Goal: Information Seeking & Learning: Learn about a topic

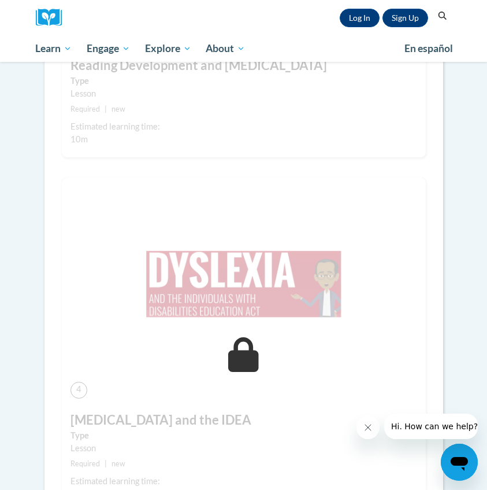
scroll to position [1142, 0]
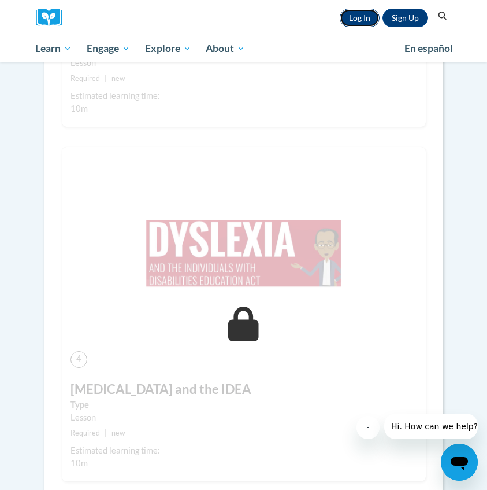
click at [358, 22] on link "Log In" at bounding box center [360, 18] width 40 height 19
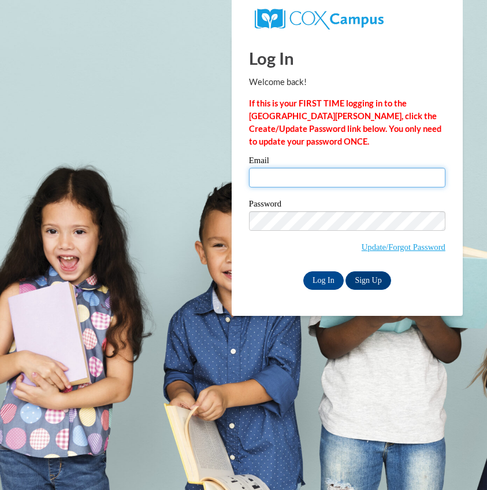
click at [355, 180] on input "Email" at bounding box center [347, 178] width 197 height 20
type input "[EMAIL_ADDRESS][DOMAIN_NAME]"
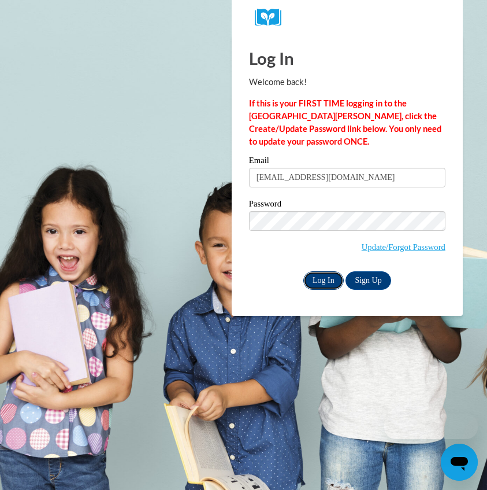
click at [332, 274] on input "Log In" at bounding box center [324, 280] width 40 height 19
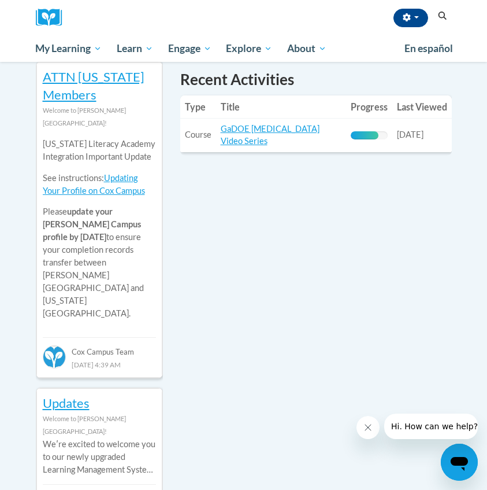
scroll to position [441, 0]
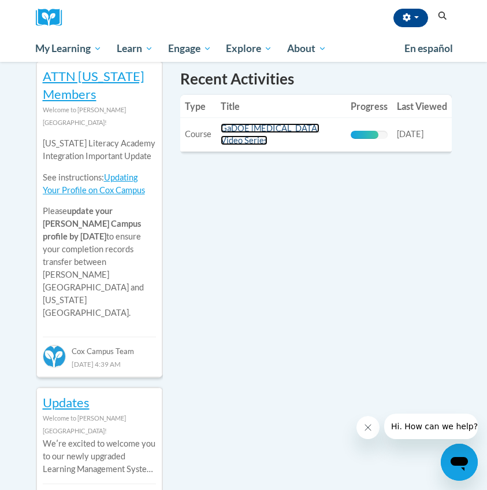
click at [261, 131] on link "GaDOE [MEDICAL_DATA] Video Series" at bounding box center [270, 134] width 99 height 22
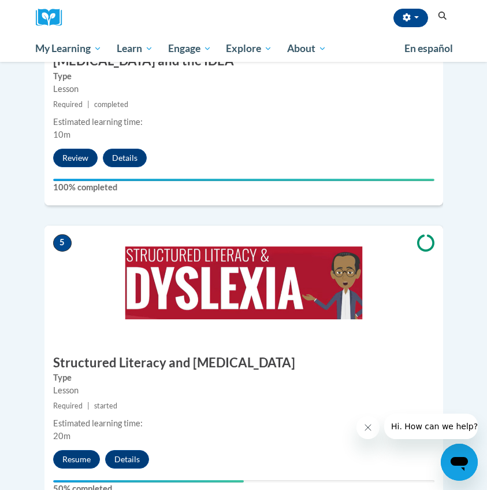
scroll to position [1331, 0]
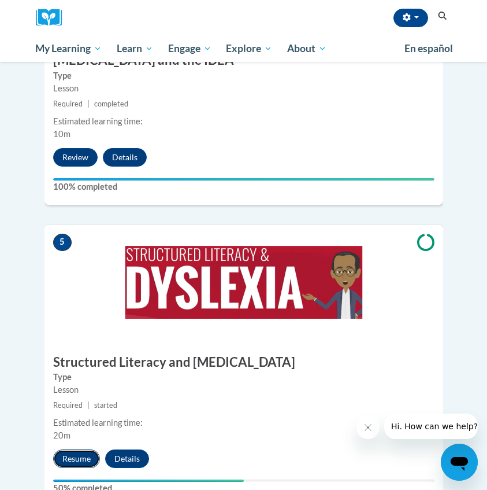
click at [79, 449] on button "Resume" at bounding box center [76, 458] width 47 height 19
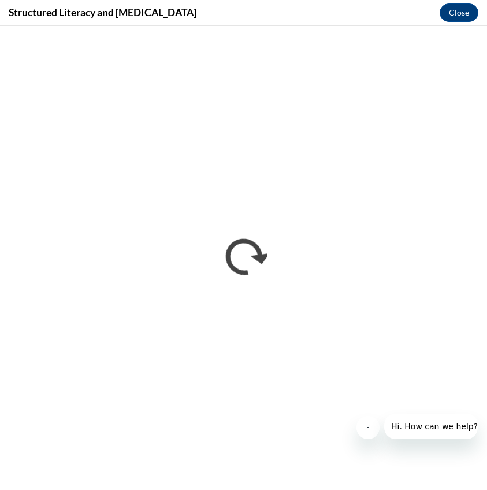
scroll to position [0, 0]
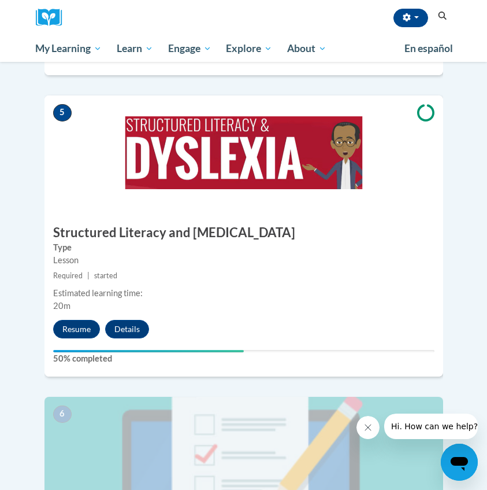
scroll to position [1460, 0]
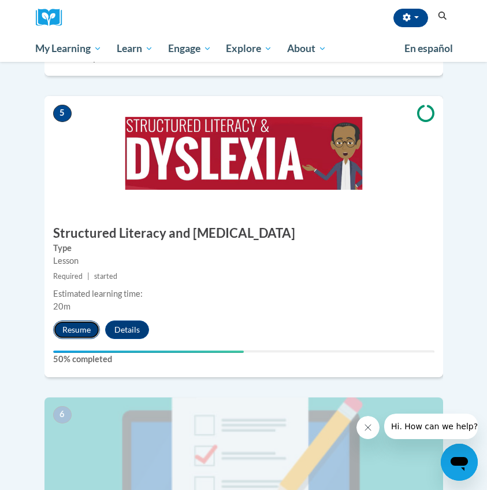
click at [88, 320] on button "Resume" at bounding box center [76, 329] width 47 height 19
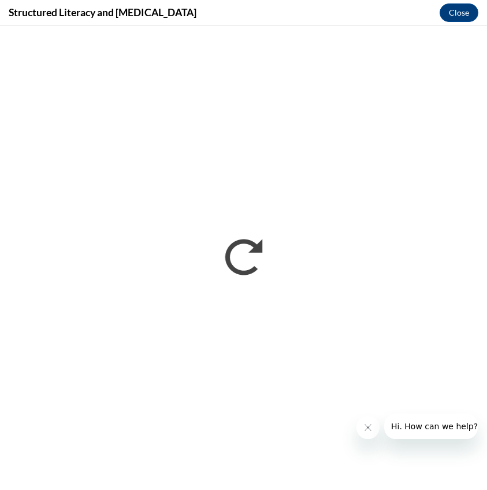
scroll to position [0, 0]
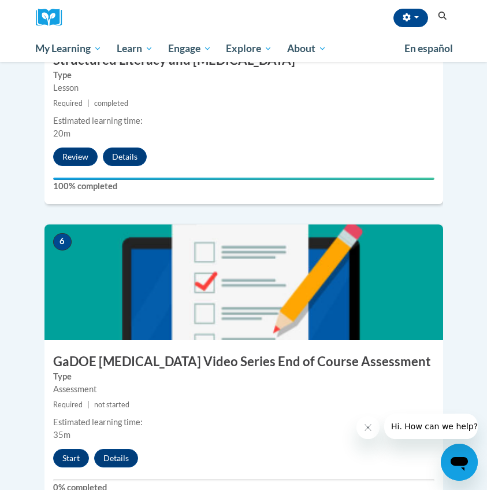
scroll to position [1630, 0]
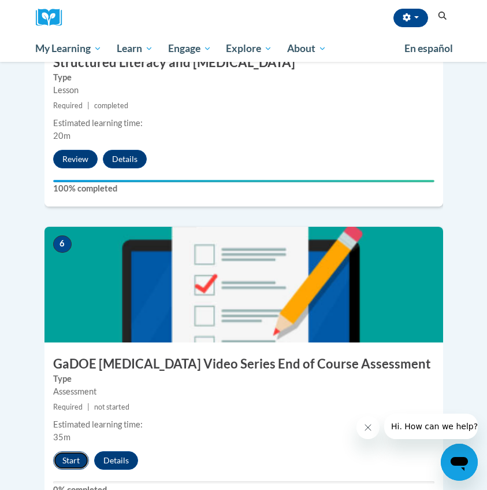
click at [71, 451] on button "Start" at bounding box center [71, 460] width 36 height 19
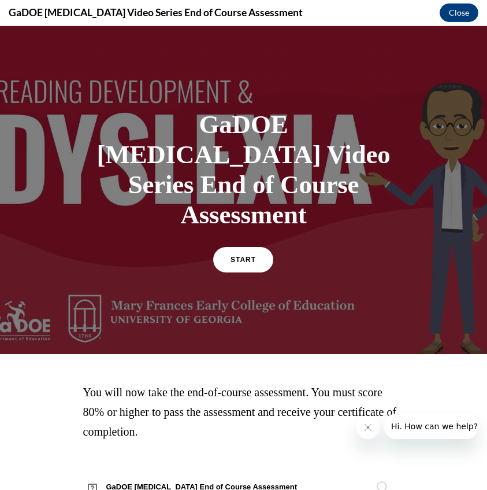
scroll to position [33, 0]
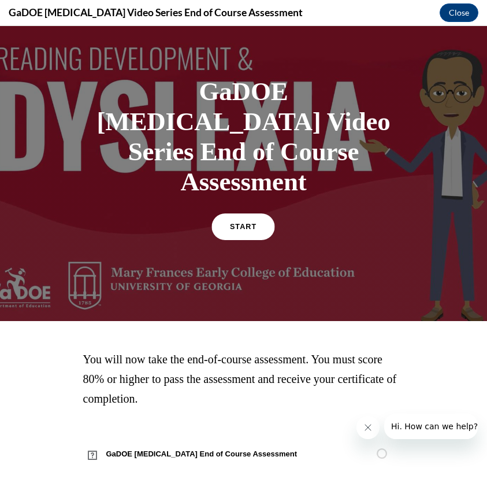
click at [251, 223] on span "START" at bounding box center [243, 227] width 27 height 9
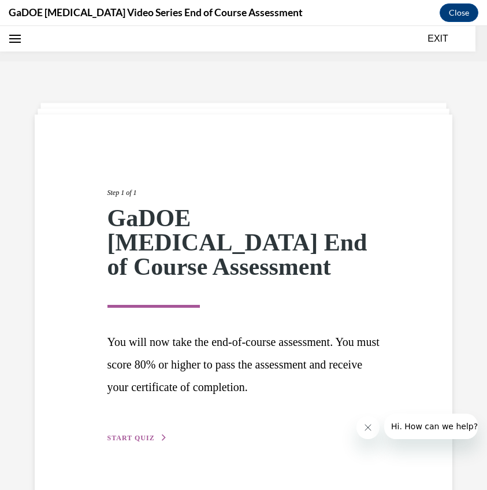
scroll to position [36, 0]
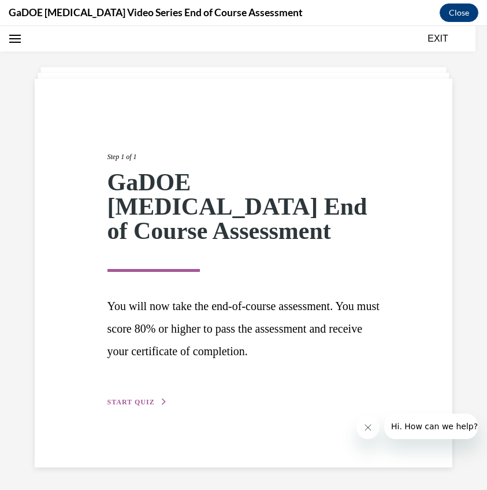
click at [142, 398] on span "START QUIZ" at bounding box center [131, 402] width 47 height 8
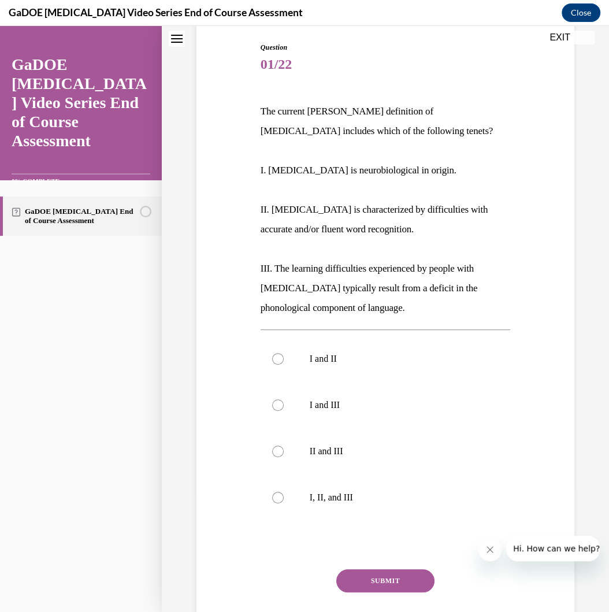
scroll to position [104, 0]
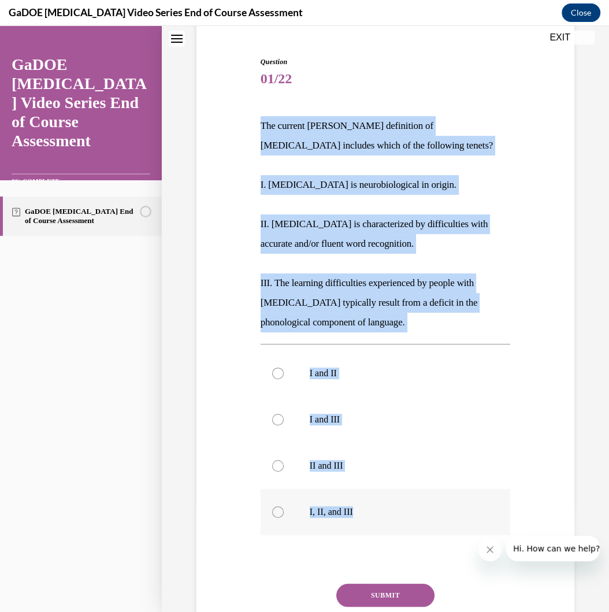
drag, startPoint x: 256, startPoint y: 121, endPoint x: 354, endPoint y: 528, distance: 418.7
click at [354, 489] on div "Question 01/22 The current IDA definition of dyslexia includes which of the fol…" at bounding box center [386, 350] width 384 height 657
copy div "The current IDA definition of dyslexia includes which of the following tenets? …"
click at [343, 489] on p "I, II, and III" at bounding box center [396, 512] width 172 height 12
click at [284, 489] on input "I, II, and III" at bounding box center [278, 512] width 12 height 12
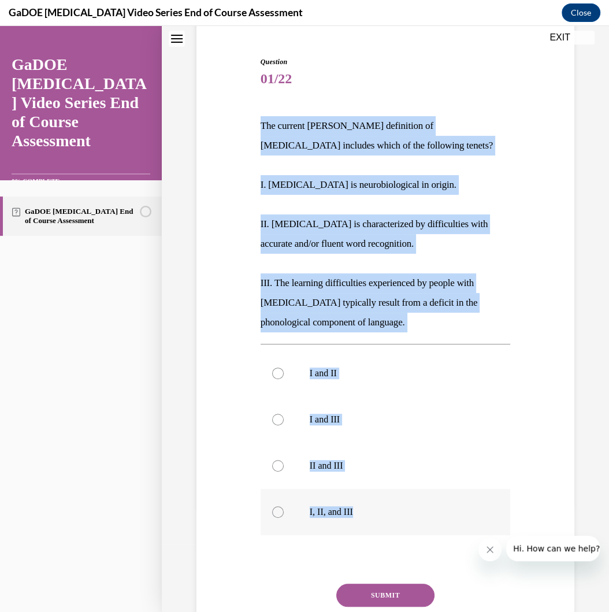
radio input "true"
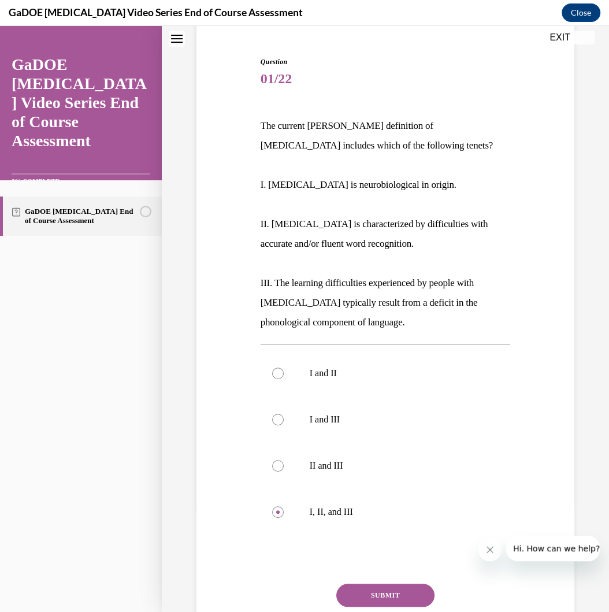
click at [382, 489] on button "SUBMIT" at bounding box center [385, 595] width 98 height 23
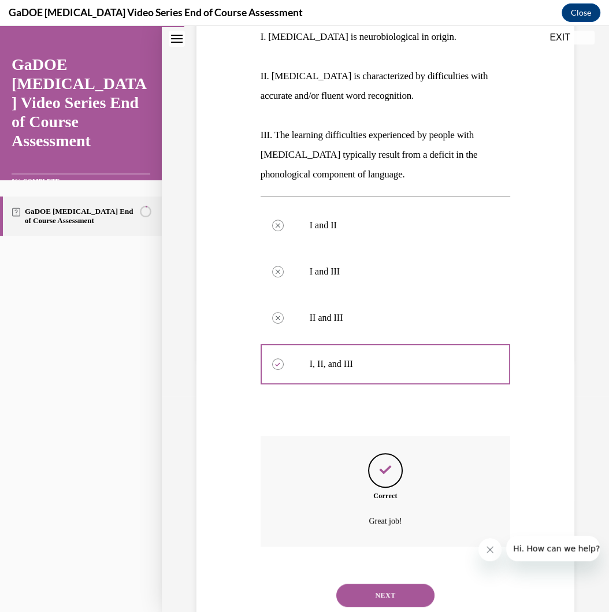
scroll to position [287, 0]
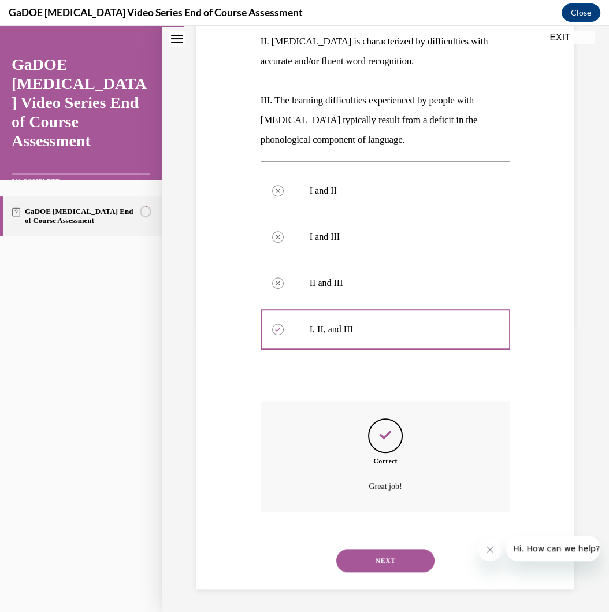
click at [378, 489] on button "NEXT" at bounding box center [385, 560] width 98 height 23
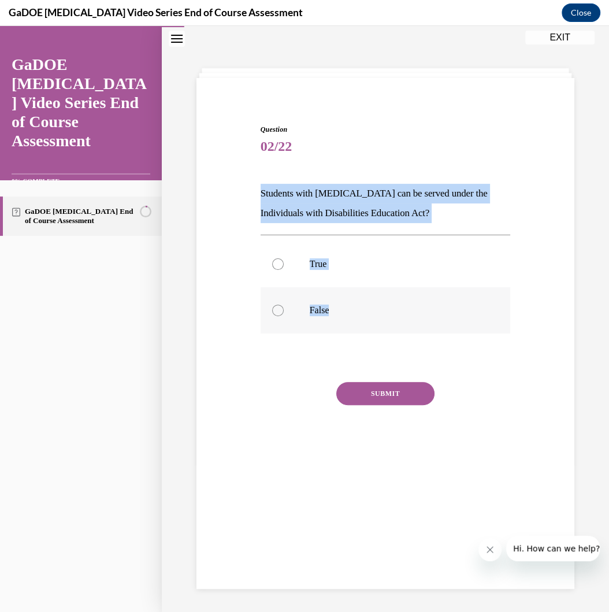
drag, startPoint x: 257, startPoint y: 192, endPoint x: 358, endPoint y: 319, distance: 162.1
click at [358, 319] on div "Question 02/22 Students with dyslexia can be served under the Individuals with …" at bounding box center [386, 292] width 256 height 370
copy div "Students with dyslexia can be served under the Individuals with Disabilities Ed…"
click at [352, 269] on p "True" at bounding box center [396, 264] width 172 height 12
click at [284, 269] on input "True" at bounding box center [278, 264] width 12 height 12
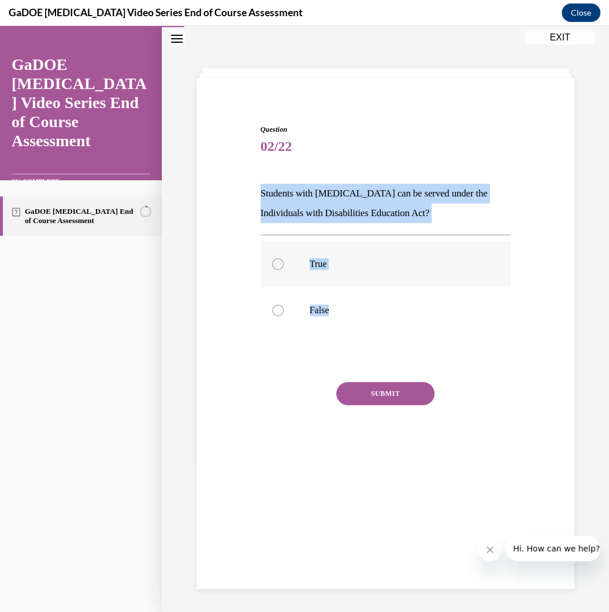
radio input "true"
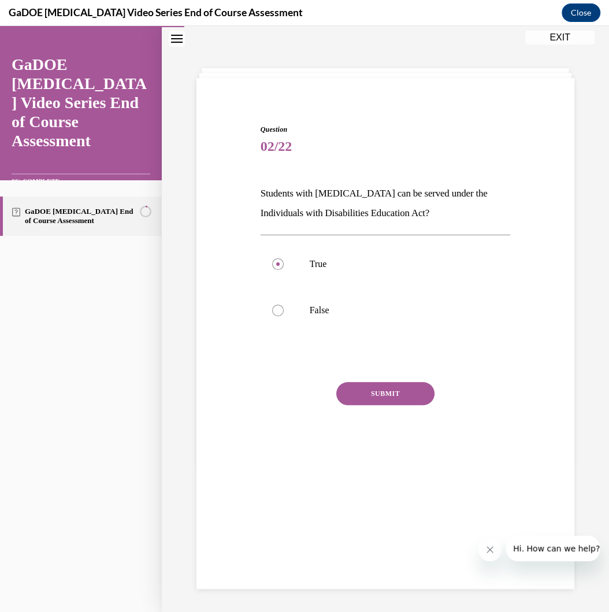
click at [394, 390] on button "SUBMIT" at bounding box center [385, 393] width 98 height 23
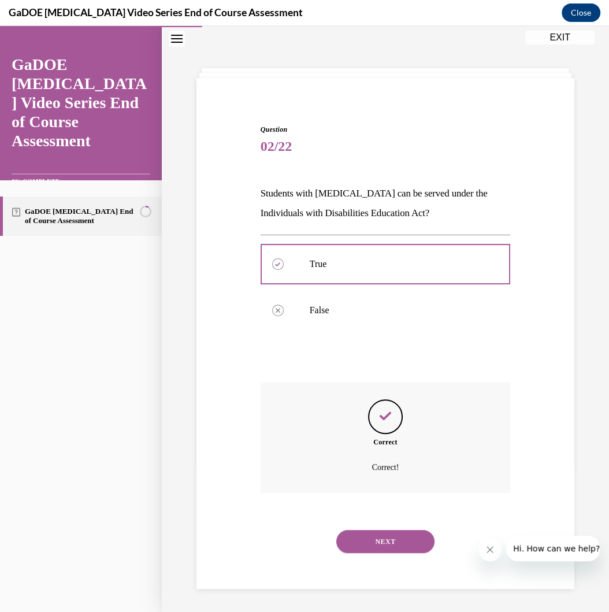
click at [382, 489] on button "NEXT" at bounding box center [385, 541] width 98 height 23
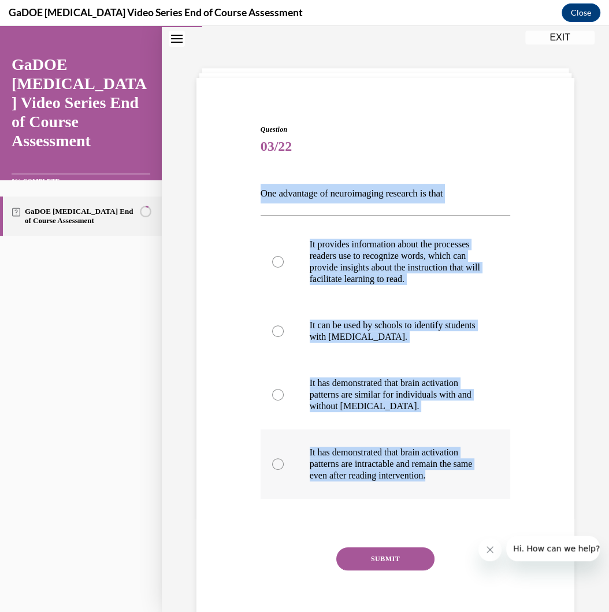
drag, startPoint x: 261, startPoint y: 190, endPoint x: 464, endPoint y: 495, distance: 367.4
click at [464, 489] on div "Question 03/22 One advantage of neuroimaging research is that It provides infor…" at bounding box center [386, 383] width 250 height 518
click at [261, 186] on p "One advantage of neuroimaging research is that" at bounding box center [386, 194] width 250 height 20
drag, startPoint x: 256, startPoint y: 194, endPoint x: 468, endPoint y: 493, distance: 366.7
click at [468, 489] on div "Question 03/22 One advantage of neuroimaging research is that It provides infor…" at bounding box center [386, 366] width 384 height 553
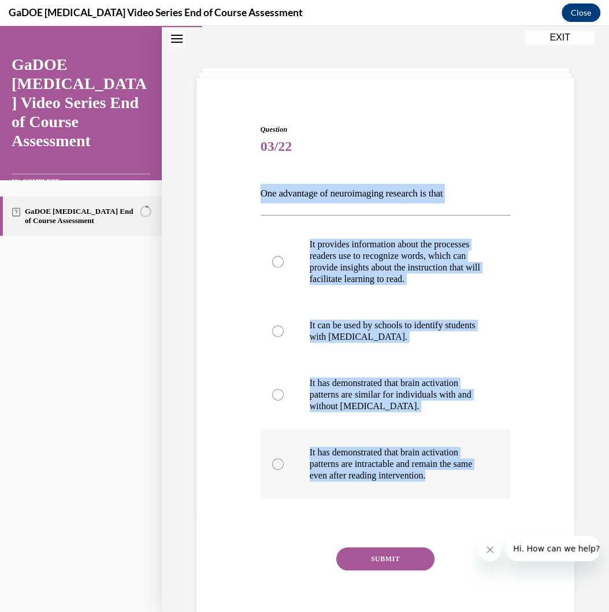
copy div "One advantage of neuroimaging research is that It provides information about th…"
click at [380, 301] on label "It provides information about the processes readers use to recognize words, whi…" at bounding box center [386, 261] width 250 height 81
click at [284, 268] on input "It provides information about the processes readers use to recognize words, whi…" at bounding box center [278, 262] width 12 height 12
radio input "true"
click at [380, 301] on label "It provides information about the processes readers use to recognize words, whi…" at bounding box center [386, 261] width 250 height 81
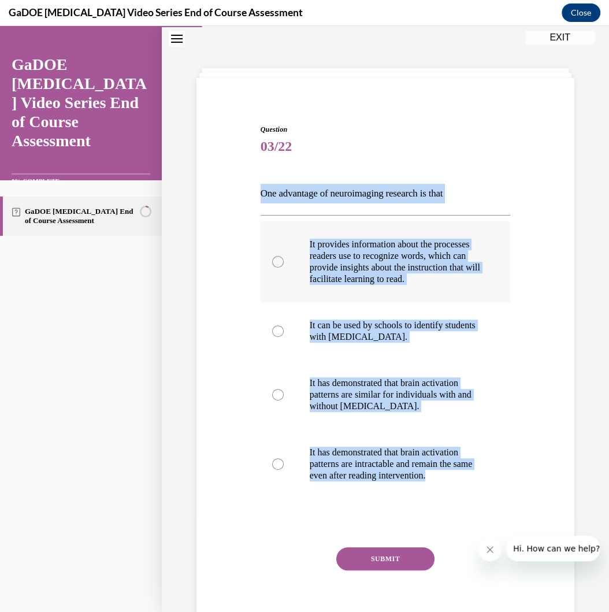
click at [284, 268] on input "It provides information about the processes readers use to recognize words, whi…" at bounding box center [278, 262] width 12 height 12
click at [364, 489] on button "SUBMIT" at bounding box center [385, 559] width 98 height 23
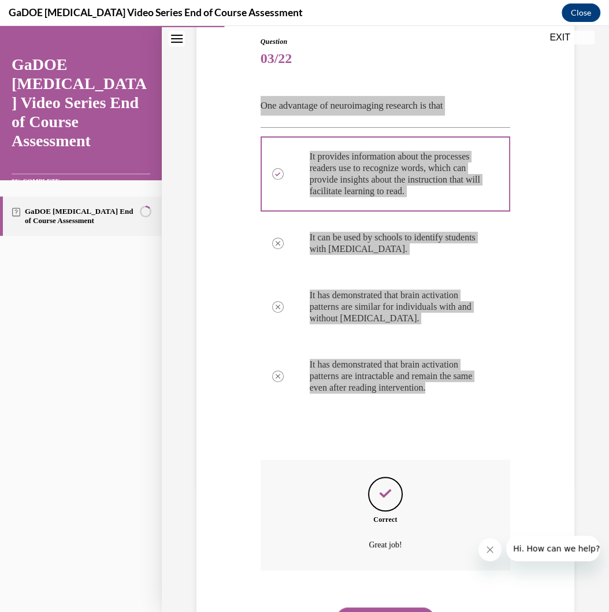
scroll to position [194, 0]
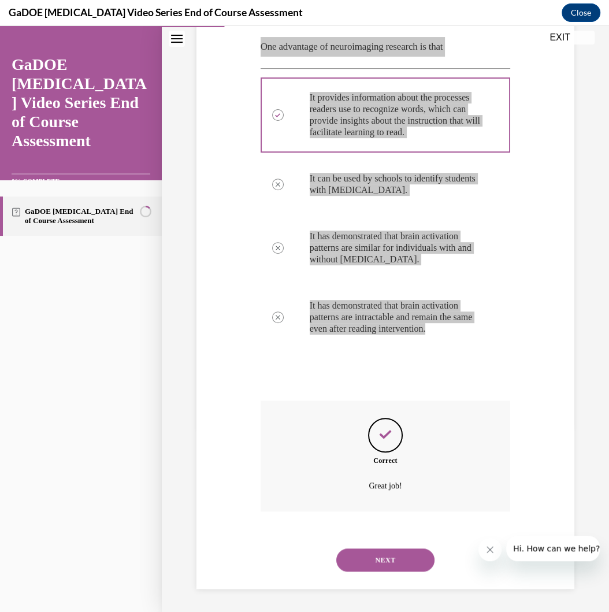
click at [487, 489] on button "Close message from company" at bounding box center [490, 549] width 23 height 23
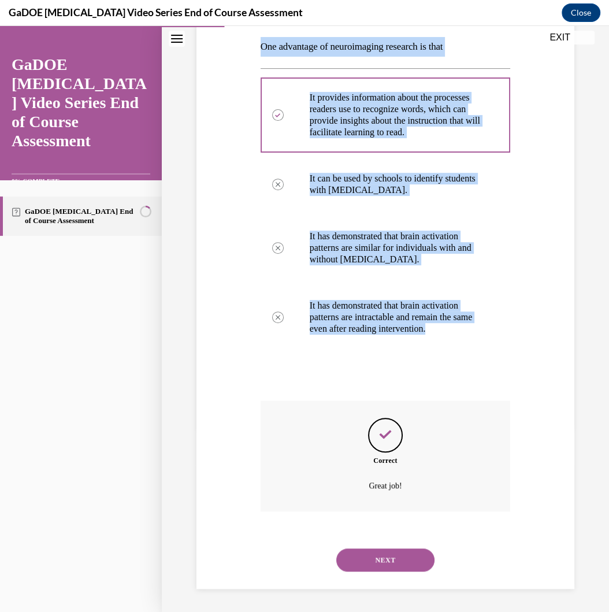
click at [369, 489] on button "NEXT" at bounding box center [385, 560] width 98 height 23
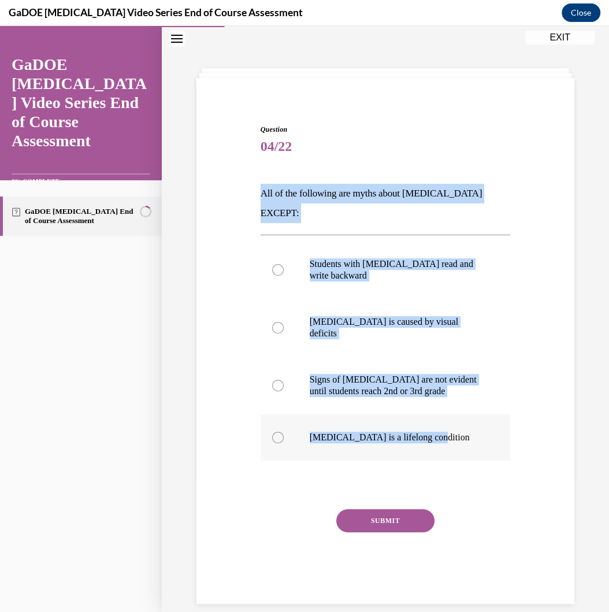
drag, startPoint x: 257, startPoint y: 193, endPoint x: 432, endPoint y: 411, distance: 280.1
click at [432, 411] on div "Question 04/22 All of the following are myths about dyslexia EXCEPT: Students w…" at bounding box center [386, 355] width 256 height 497
copy div "All of the following are myths about dyslexia EXCEPT: Students with dyslexia re…"
click at [376, 316] on p "Dyslexia is caused by visual deficits" at bounding box center [396, 327] width 172 height 23
click at [284, 322] on input "Dyslexia is caused by visual deficits" at bounding box center [278, 328] width 12 height 12
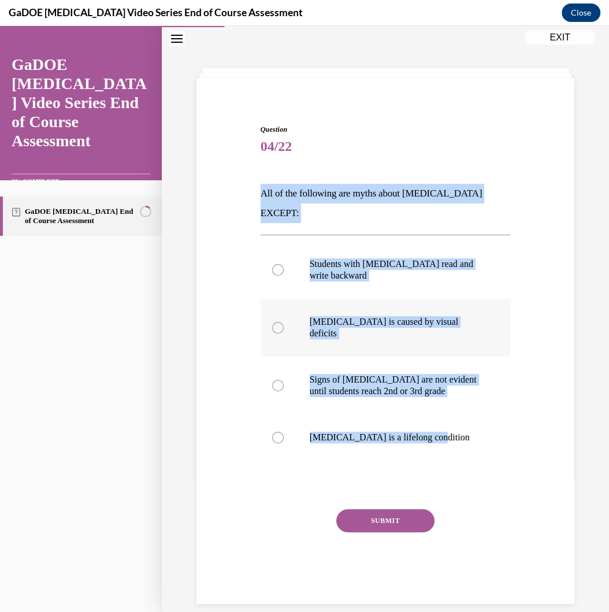
radio input "true"
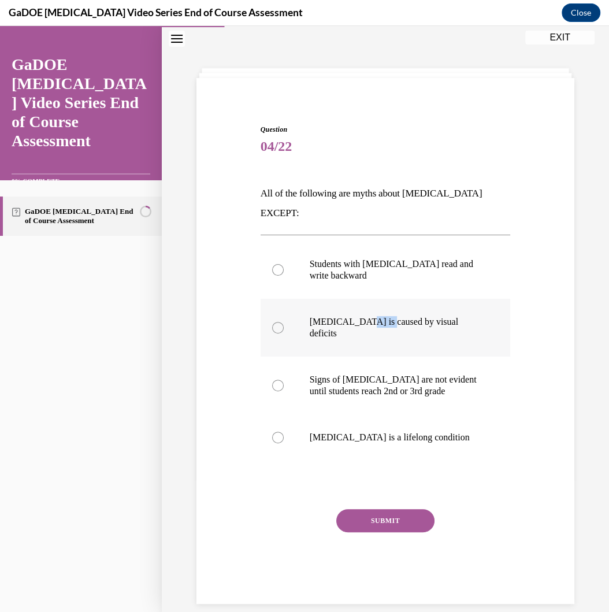
click at [376, 316] on p "Dyslexia is caused by visual deficits" at bounding box center [396, 327] width 172 height 23
click at [284, 322] on input "Dyslexia is caused by visual deficits" at bounding box center [278, 328] width 12 height 12
click at [404, 415] on label "Dyslexia is a lifelong condition" at bounding box center [386, 438] width 250 height 46
click at [284, 432] on input "Dyslexia is a lifelong condition" at bounding box center [278, 438] width 12 height 12
radio input "true"
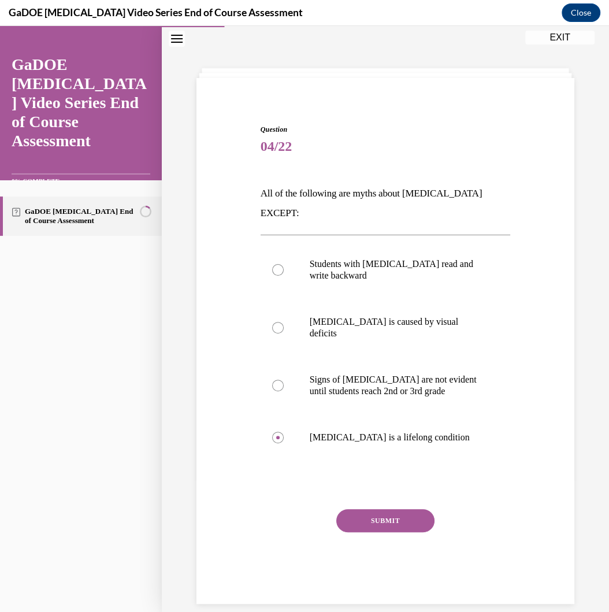
click at [399, 489] on button "SUBMIT" at bounding box center [385, 520] width 98 height 23
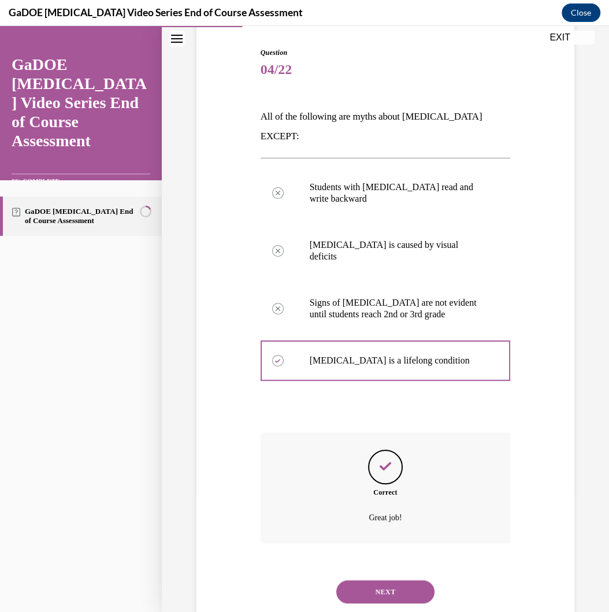
click at [382, 489] on button "NEXT" at bounding box center [385, 591] width 98 height 23
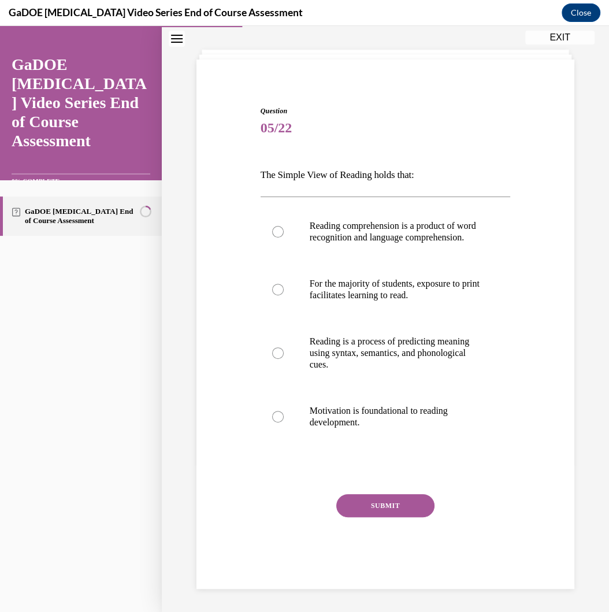
scroll to position [66, 0]
drag, startPoint x: 260, startPoint y: 164, endPoint x: 430, endPoint y: 424, distance: 311.1
click at [430, 424] on div "Question 05/22 The Simple View of Reading holds that: Reading comprehension is …" at bounding box center [386, 338] width 256 height 501
copy div "The Simple View of Reading holds that: Reading comprehension is a product of wo…"
click at [373, 361] on p "Reading is a process of predicting meaning using syntax, semantics, and phonolo…" at bounding box center [396, 353] width 172 height 35
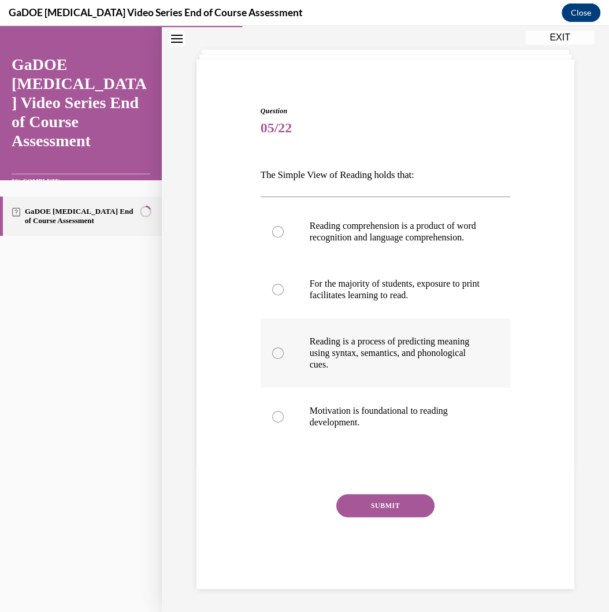
click at [284, 359] on input "Reading is a process of predicting meaning using syntax, semantics, and phonolo…" at bounding box center [278, 353] width 12 height 12
radio input "true"
click at [422, 223] on p "Reading comprehension is a product of word recognition and language comprehensi…" at bounding box center [396, 231] width 172 height 23
click at [284, 226] on input "Reading comprehension is a product of word recognition and language comprehensi…" at bounding box center [278, 232] width 12 height 12
radio input "true"
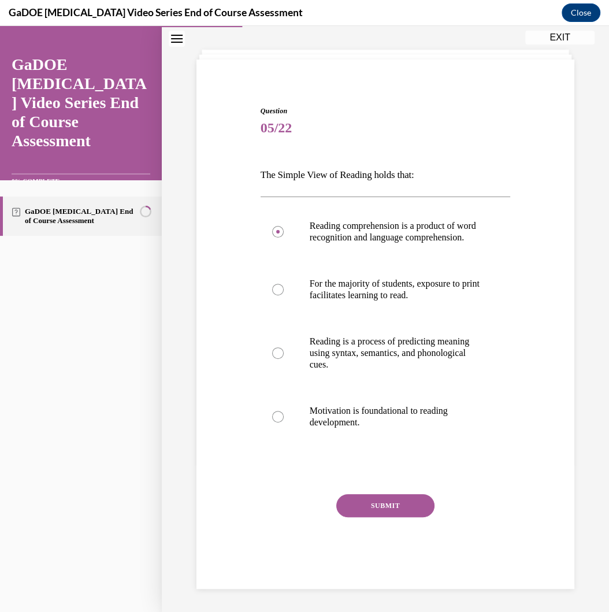
click at [395, 489] on button "SUBMIT" at bounding box center [385, 505] width 98 height 23
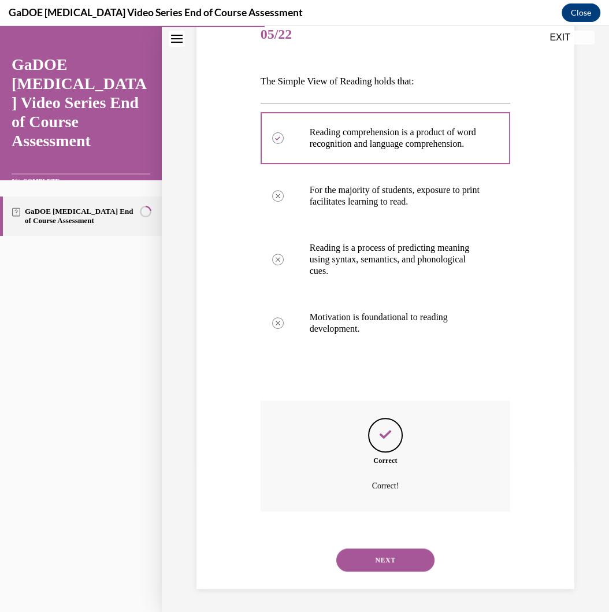
scroll to position [160, 0]
click at [392, 489] on button "NEXT" at bounding box center [385, 560] width 98 height 23
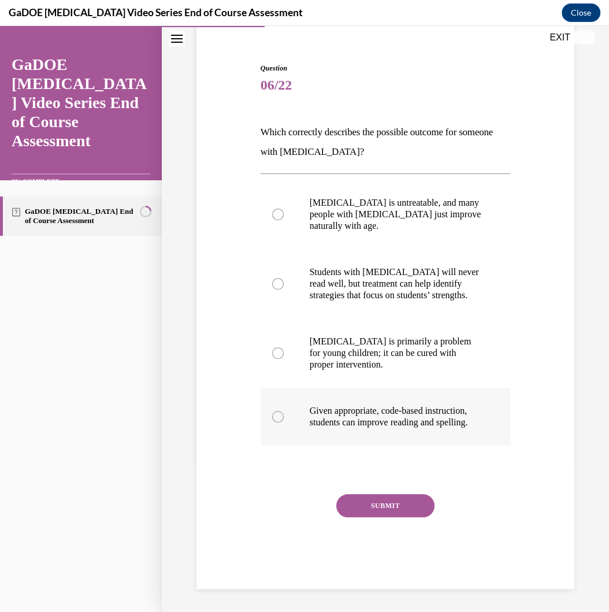
drag, startPoint x: 259, startPoint y: 107, endPoint x: 388, endPoint y: 428, distance: 346.4
click at [388, 428] on div "Question 06/22 Which correctly describes the possible outcome for someone with …" at bounding box center [386, 317] width 256 height 543
copy div "Which correctly describes the possible outcome for someone with dyslexia? Dysle…"
click at [376, 405] on p "Given appropriate, code-based instruction, students can improve reading and spe…" at bounding box center [396, 416] width 172 height 23
click at [284, 411] on input "Given appropriate, code-based instruction, students can improve reading and spe…" at bounding box center [278, 417] width 12 height 12
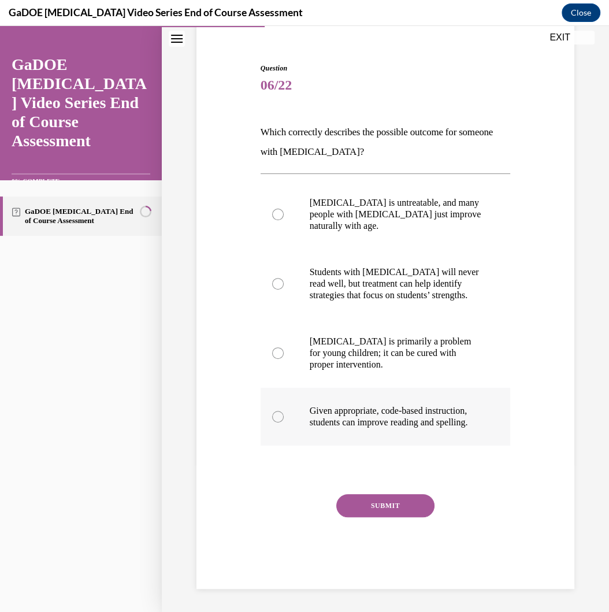
radio input "true"
click at [376, 405] on p "Given appropriate, code-based instruction, students can improve reading and spe…" at bounding box center [396, 416] width 172 height 23
click at [284, 411] on input "Given appropriate, code-based instruction, students can improve reading and spe…" at bounding box center [278, 417] width 12 height 12
click at [389, 438] on label "Given appropriate, code-based instruction, students can improve reading and spe…" at bounding box center [386, 417] width 250 height 58
click at [284, 423] on input "Given appropriate, code-based instruction, students can improve reading and spe…" at bounding box center [278, 417] width 12 height 12
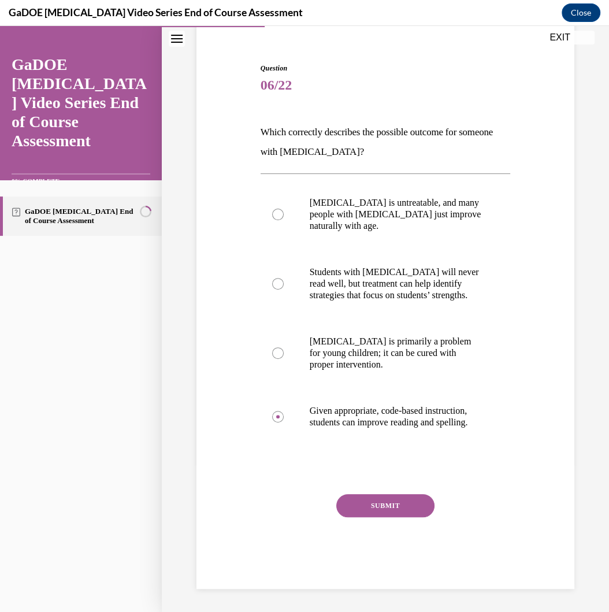
click at [382, 489] on button "SUBMIT" at bounding box center [385, 505] width 98 height 23
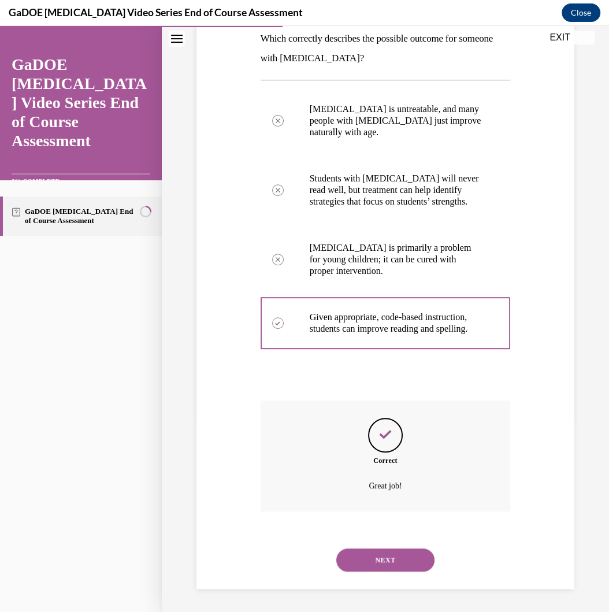
click at [353, 489] on button "NEXT" at bounding box center [385, 560] width 98 height 23
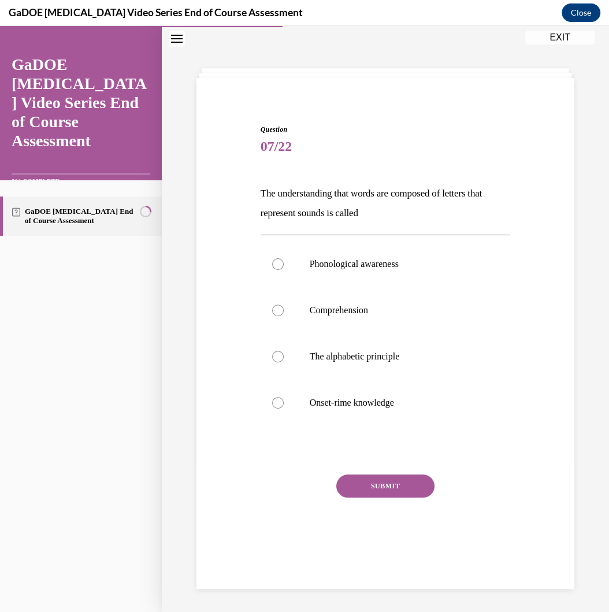
scroll to position [36, 0]
drag, startPoint x: 261, startPoint y: 187, endPoint x: 411, endPoint y: 414, distance: 272.0
click at [411, 414] on div "Question 07/22 The understanding that words are composed of letters that repres…" at bounding box center [386, 346] width 250 height 445
copy div "The understanding that words are composed of letters that represent sounds is c…"
click at [363, 355] on p "The alphabetic principle" at bounding box center [396, 357] width 172 height 12
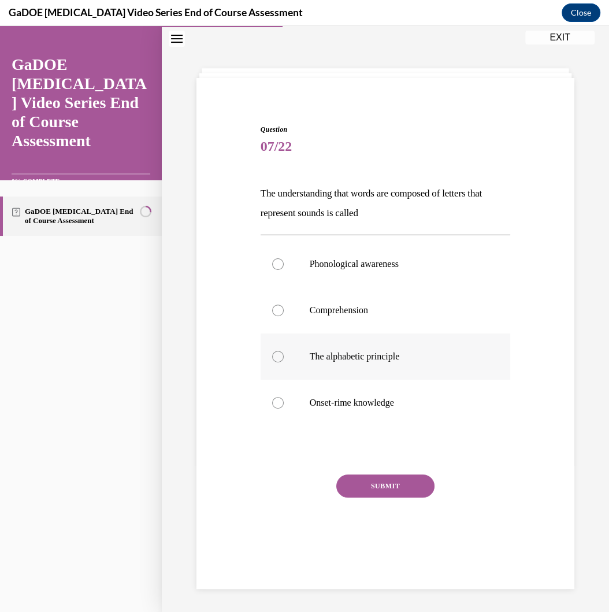
click at [284, 355] on input "The alphabetic principle" at bounding box center [278, 357] width 12 height 12
radio input "true"
click at [363, 355] on p "The alphabetic principle" at bounding box center [396, 357] width 172 height 12
click at [284, 355] on input "The alphabetic principle" at bounding box center [278, 357] width 12 height 12
click at [393, 471] on div "Question 07/22 The understanding that words are composed of letters that repres…" at bounding box center [386, 346] width 250 height 445
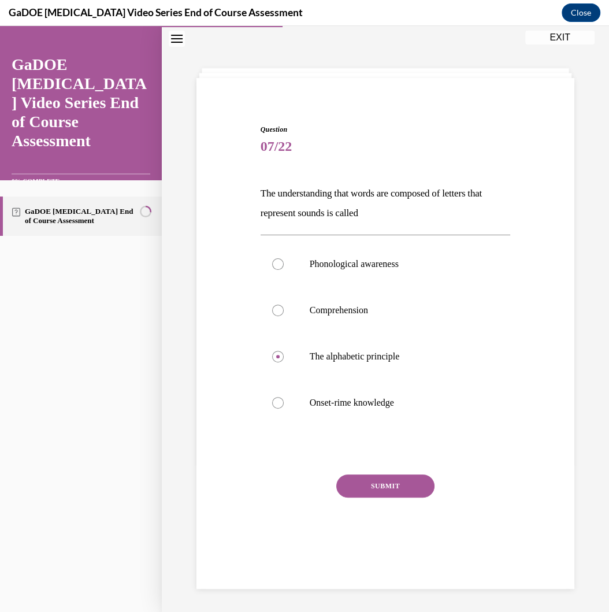
click at [395, 483] on button "SUBMIT" at bounding box center [385, 486] width 98 height 23
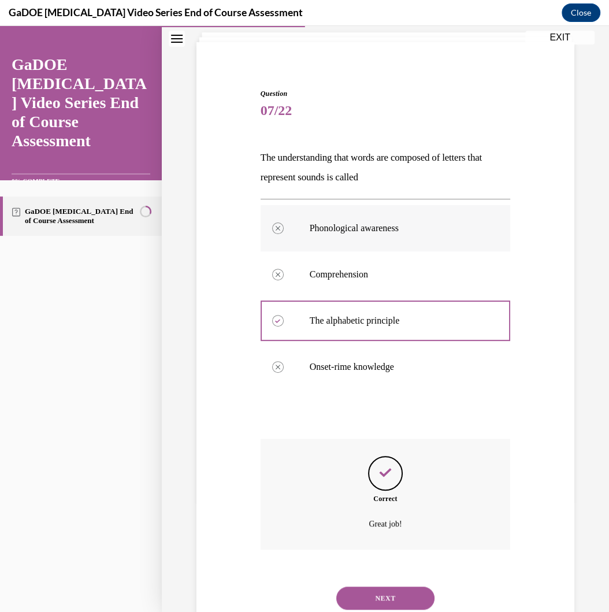
scroll to position [110, 0]
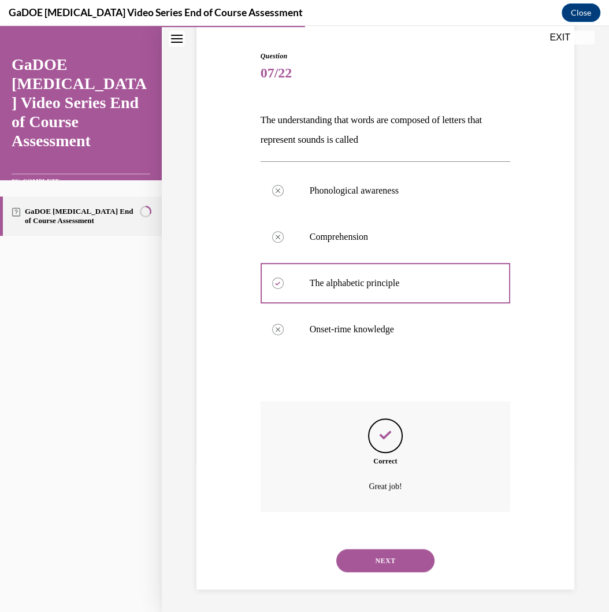
click at [386, 489] on button "NEXT" at bounding box center [385, 560] width 98 height 23
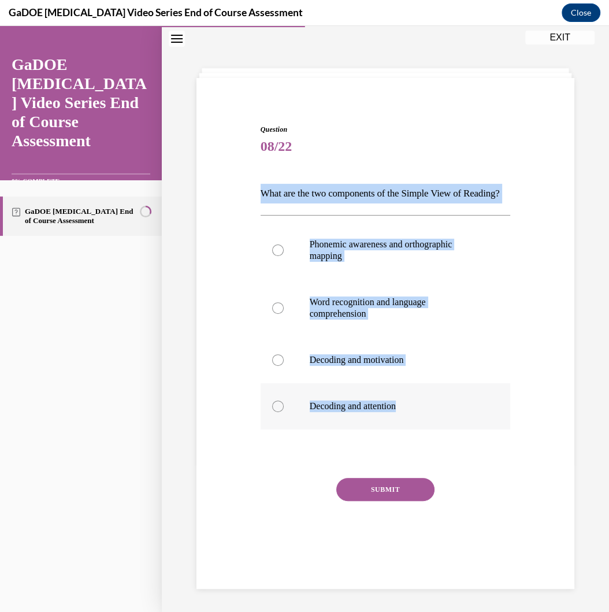
drag, startPoint x: 261, startPoint y: 194, endPoint x: 422, endPoint y: 434, distance: 289.1
click at [422, 434] on div "Question 08/22 What are the two components of the Simple View of Reading? Phone…" at bounding box center [386, 348] width 250 height 449
copy div "What are the two components of the Simple View of Reading? Phonemic awareness a…"
click at [408, 320] on p "Word recognition and language comprehension" at bounding box center [396, 308] width 172 height 23
click at [284, 314] on input "Word recognition and language comprehension" at bounding box center [278, 308] width 12 height 12
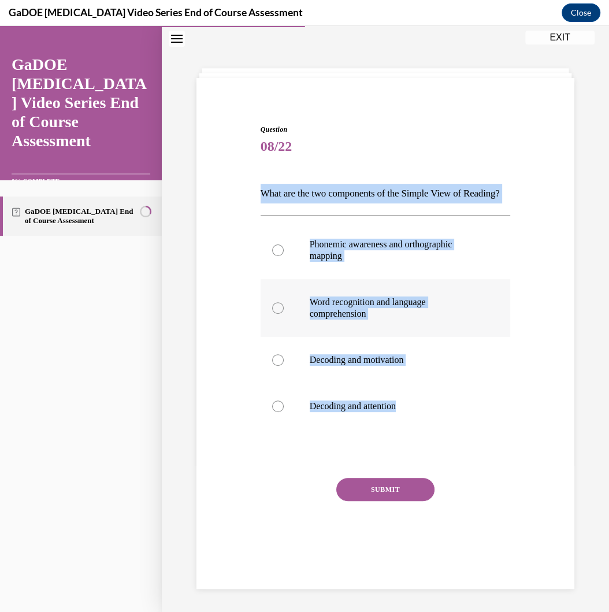
radio input "true"
click at [408, 320] on p "Word recognition and language comprehension" at bounding box center [396, 308] width 172 height 23
click at [284, 314] on input "Word recognition and language comprehension" at bounding box center [278, 308] width 12 height 12
click at [382, 489] on button "SUBMIT" at bounding box center [385, 489] width 98 height 23
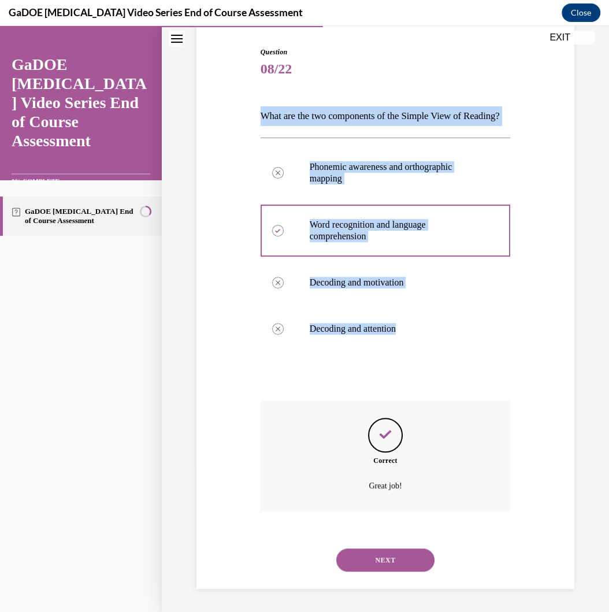
click at [382, 489] on button "NEXT" at bounding box center [385, 560] width 98 height 23
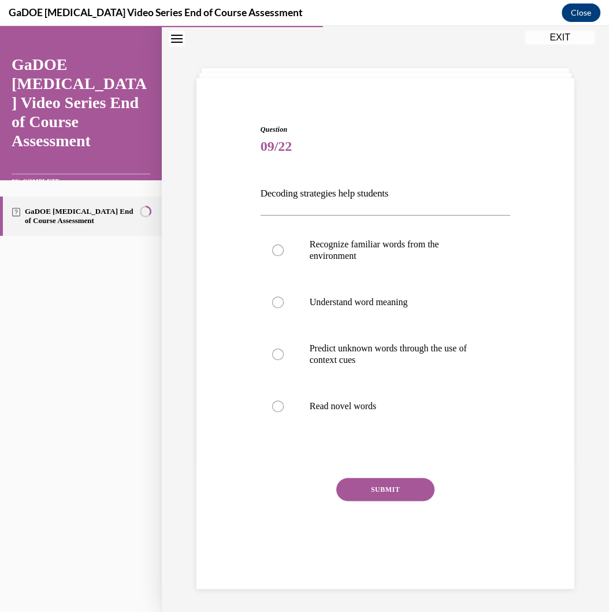
scroll to position [36, 0]
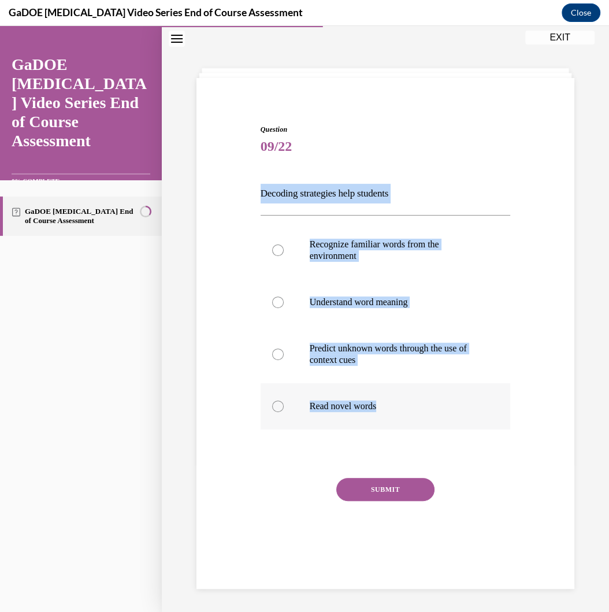
drag, startPoint x: 257, startPoint y: 189, endPoint x: 405, endPoint y: 413, distance: 269.1
click at [405, 413] on div "Question 09/22 Decoding strategies help students Recognize familiar words from …" at bounding box center [386, 331] width 384 height 483
copy div "Decoding strategies help students Recognize familiar words from the environment…"
click at [400, 399] on label "Read novel words" at bounding box center [386, 406] width 250 height 46
click at [284, 401] on input "Read novel words" at bounding box center [278, 407] width 12 height 12
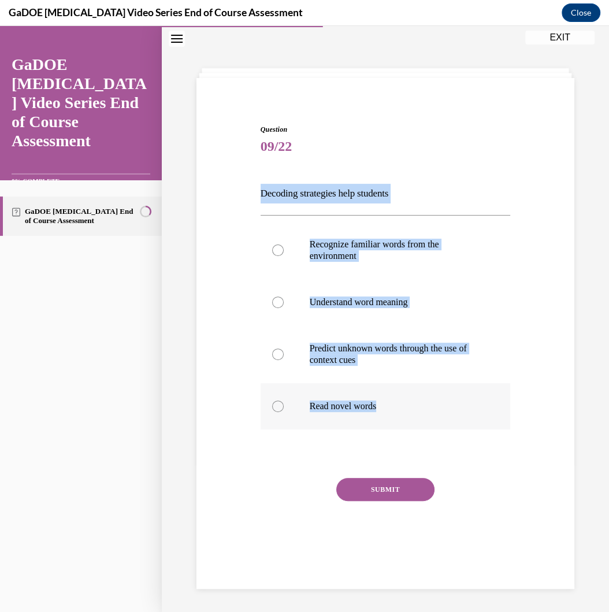
radio input "true"
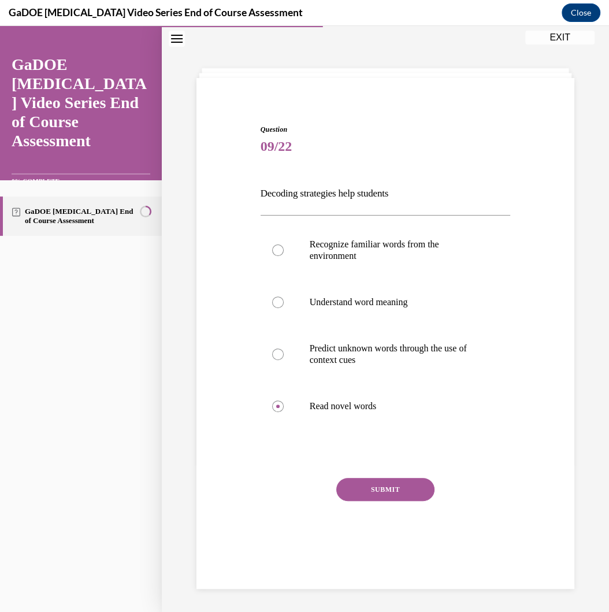
click at [387, 489] on button "SUBMIT" at bounding box center [385, 489] width 98 height 23
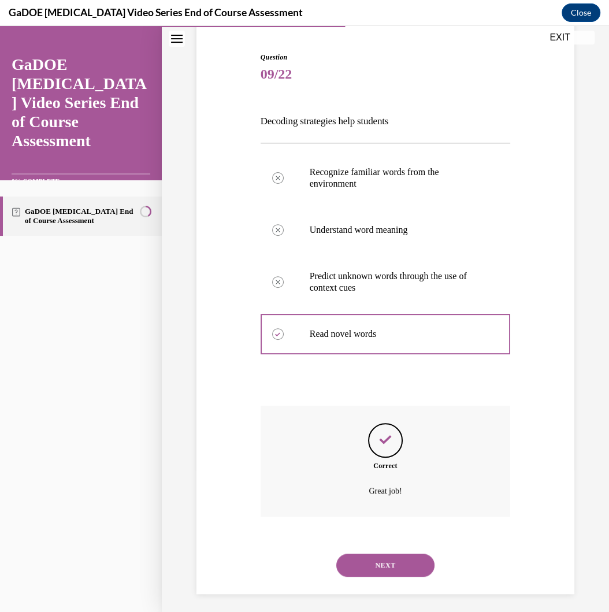
scroll to position [113, 0]
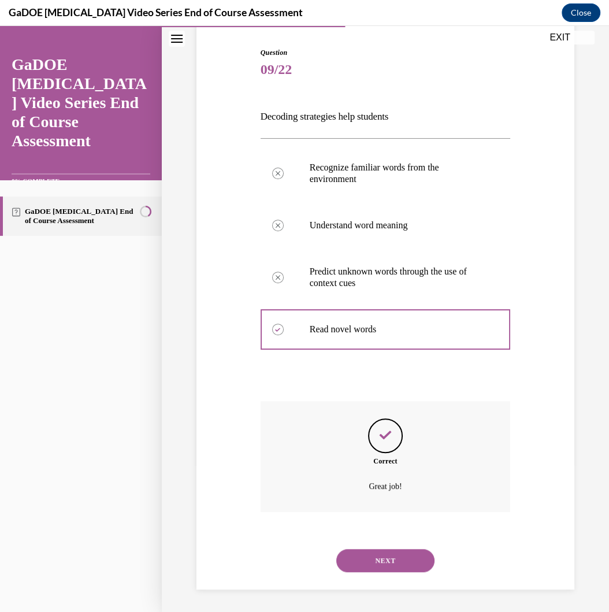
click at [402, 489] on div "NEXT" at bounding box center [386, 561] width 250 height 46
click at [402, 489] on button "NEXT" at bounding box center [385, 560] width 98 height 23
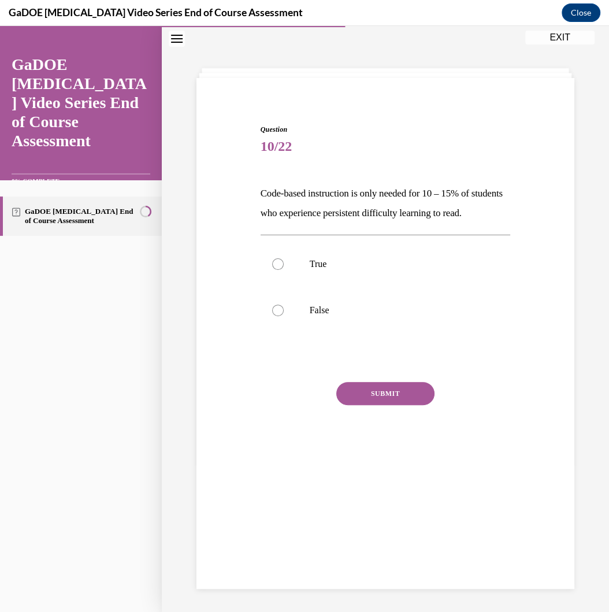
scroll to position [36, 0]
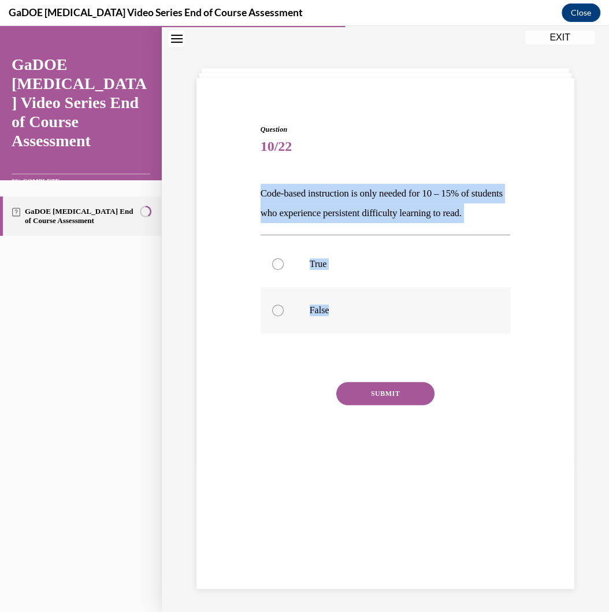
drag, startPoint x: 257, startPoint y: 193, endPoint x: 361, endPoint y: 340, distance: 180.5
click at [361, 340] on div "Question 10/22 Code-based instruction is only needed for 10 – 15% of students w…" at bounding box center [386, 292] width 256 height 370
copy div "Code-based instruction is only needed for 10 – 15% of students who experience p…"
click at [329, 316] on p "False" at bounding box center [396, 311] width 172 height 12
click at [284, 316] on input "False" at bounding box center [278, 311] width 12 height 12
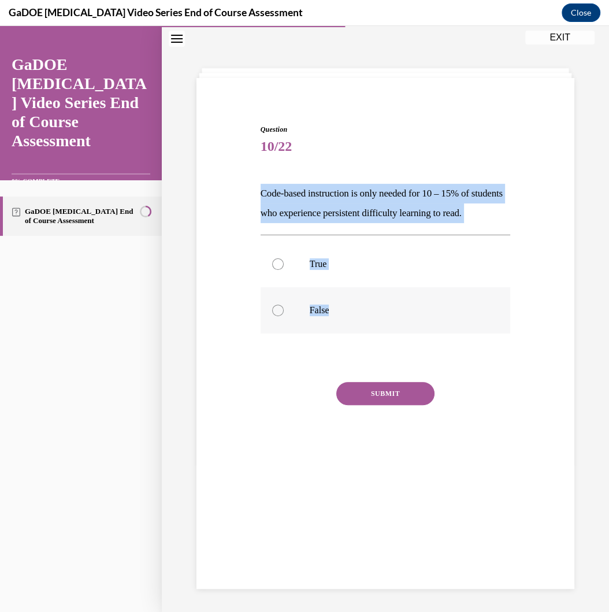
radio input "true"
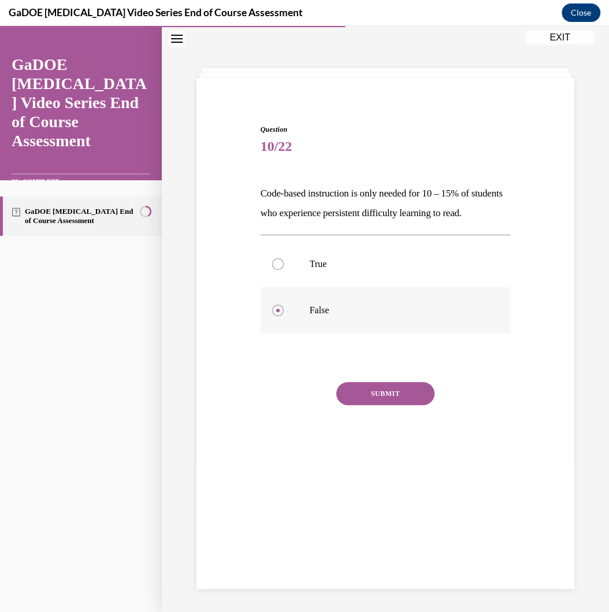
click at [329, 316] on p "False" at bounding box center [396, 311] width 172 height 12
click at [284, 316] on input "False" at bounding box center [278, 311] width 12 height 12
click at [383, 405] on button "SUBMIT" at bounding box center [385, 393] width 98 height 23
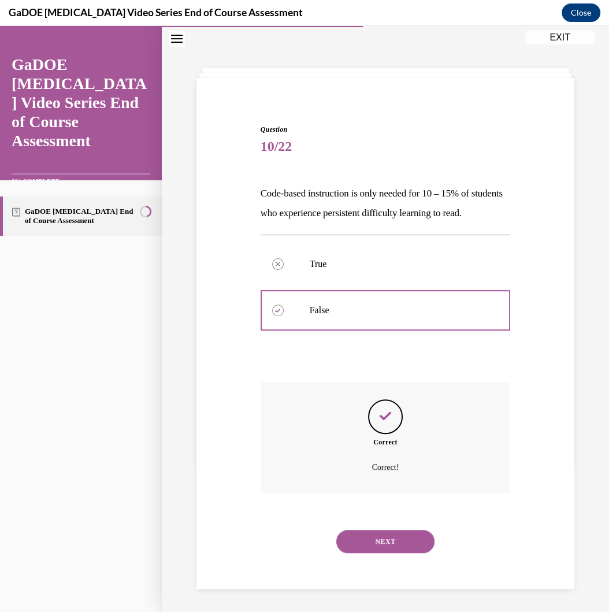
scroll to position [37, 0]
click at [387, 489] on button "NEXT" at bounding box center [385, 541] width 98 height 23
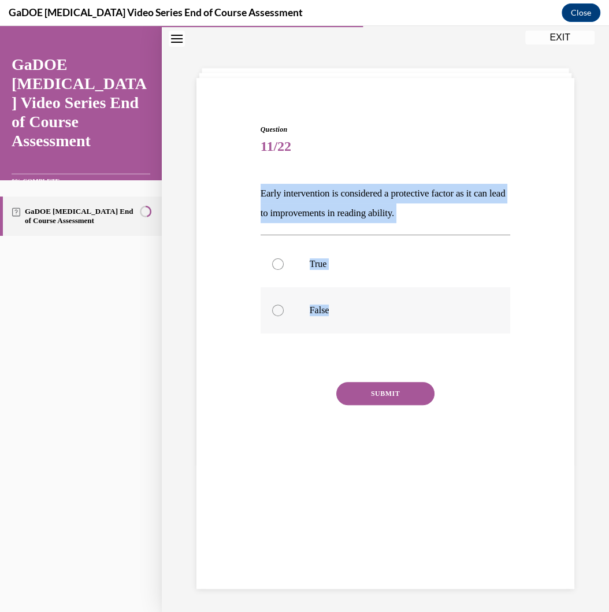
drag, startPoint x: 256, startPoint y: 192, endPoint x: 346, endPoint y: 308, distance: 147.5
click at [346, 308] on div "Question 11/22 Early intervention is considered a protective factor as it can l…" at bounding box center [386, 283] width 384 height 387
click at [351, 314] on p "False" at bounding box center [396, 311] width 172 height 12
click at [284, 314] on input "False" at bounding box center [278, 311] width 12 height 12
radio input "true"
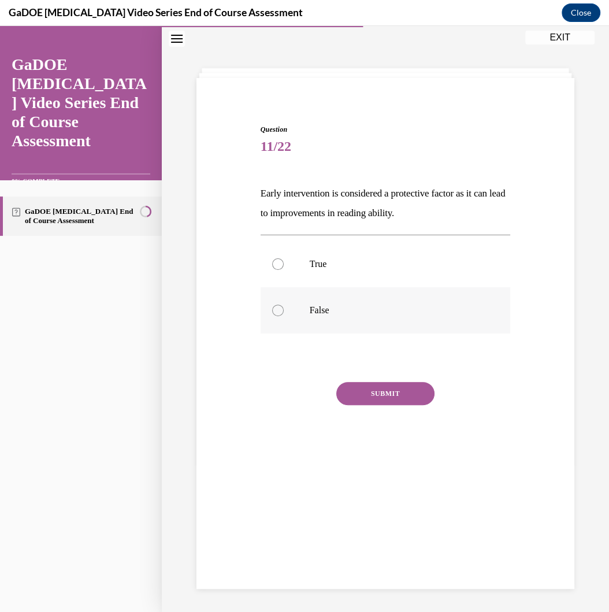
click at [351, 314] on p "False" at bounding box center [396, 311] width 172 height 12
click at [284, 314] on input "False" at bounding box center [278, 311] width 12 height 12
click at [379, 376] on div "Question 11/22 Early intervention is considered a protective factor as it can l…" at bounding box center [386, 300] width 250 height 353
click at [381, 394] on button "SUBMIT" at bounding box center [385, 393] width 98 height 23
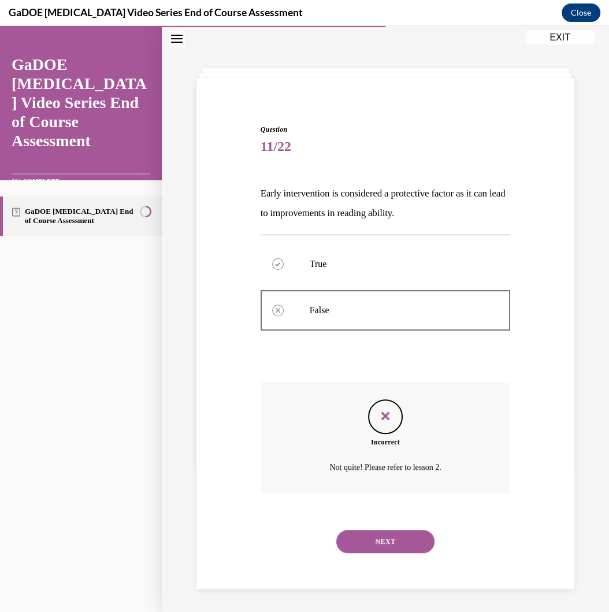
click at [373, 489] on button "NEXT" at bounding box center [385, 541] width 98 height 23
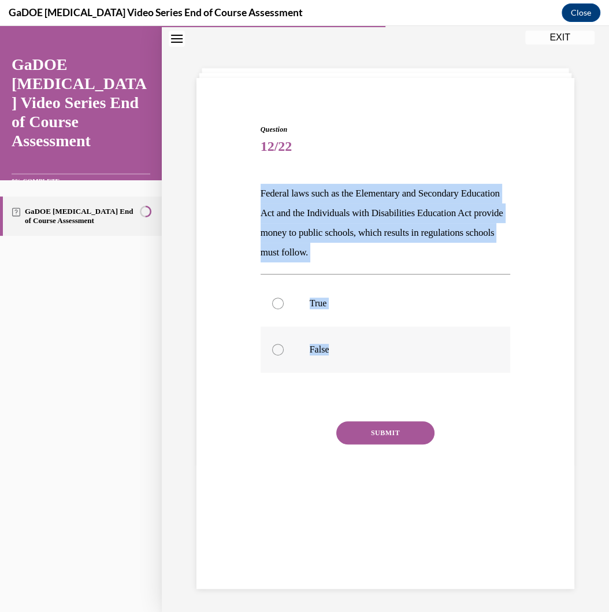
drag, startPoint x: 257, startPoint y: 181, endPoint x: 352, endPoint y: 359, distance: 201.5
click at [352, 359] on div "Question 12/22 Federal laws such as the Elementary and Secondary Education Act …" at bounding box center [386, 311] width 256 height 409
click at [364, 308] on p "True" at bounding box center [396, 304] width 172 height 12
click at [284, 308] on input "True" at bounding box center [278, 304] width 12 height 12
radio input "true"
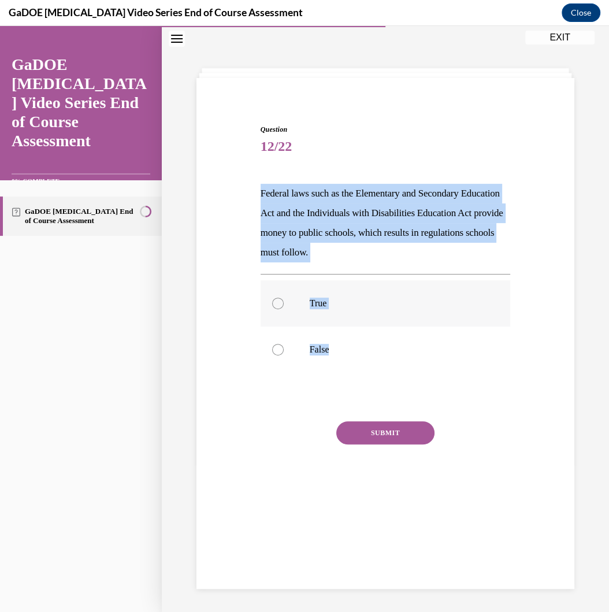
click at [364, 308] on p "True" at bounding box center [396, 304] width 172 height 12
click at [284, 308] on input "True" at bounding box center [278, 304] width 12 height 12
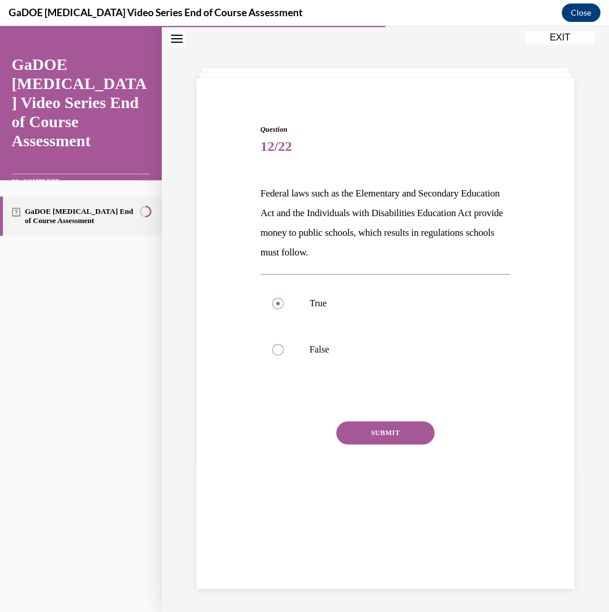
click at [394, 439] on button "SUBMIT" at bounding box center [385, 432] width 98 height 23
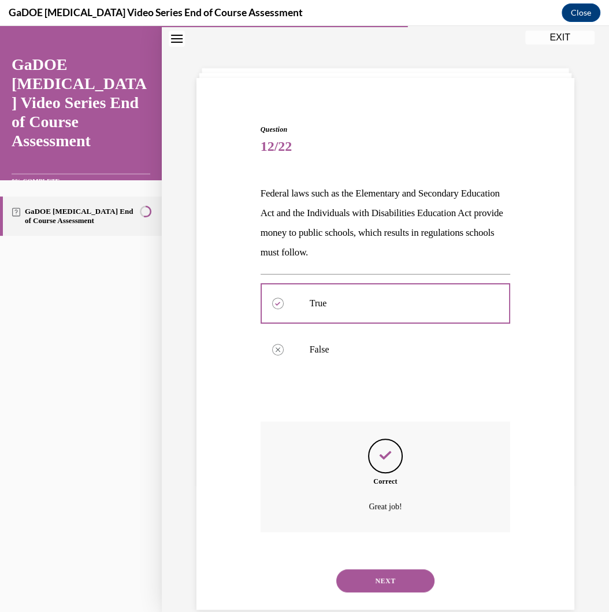
scroll to position [57, 0]
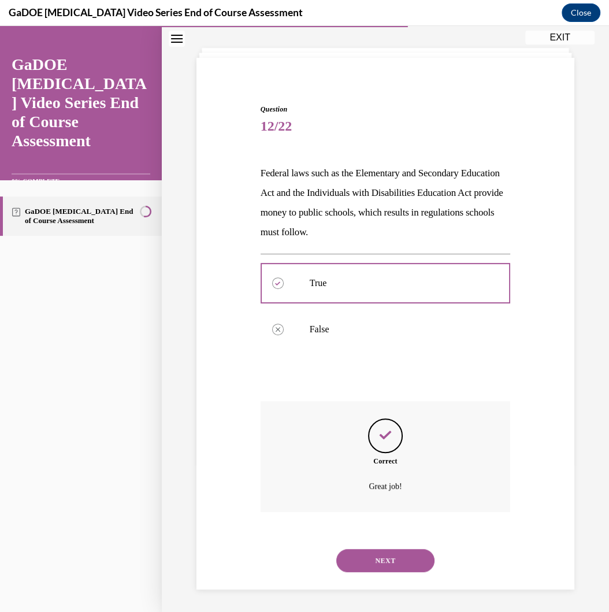
click at [372, 489] on button "NEXT" at bounding box center [385, 560] width 98 height 23
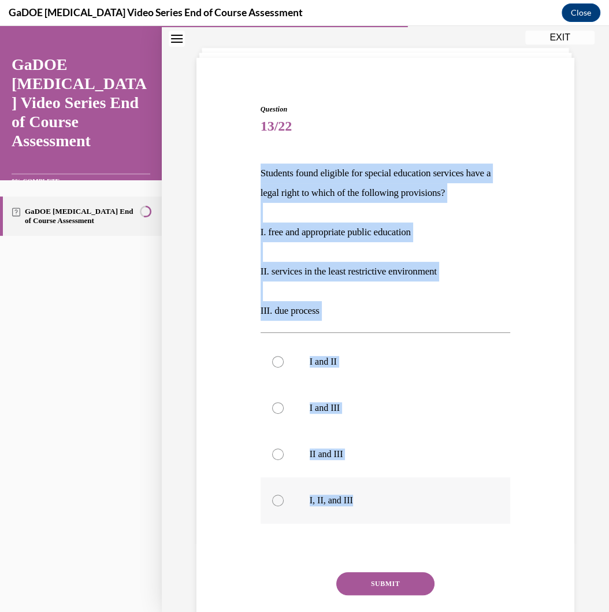
drag, startPoint x: 258, startPoint y: 175, endPoint x: 364, endPoint y: 505, distance: 347.4
click at [364, 489] on div "Question 13/22 Students found eligible for special education services have a le…" at bounding box center [386, 377] width 256 height 580
click at [330, 489] on p "I, II, and III" at bounding box center [396, 501] width 172 height 12
click at [284, 489] on input "I, II, and III" at bounding box center [278, 501] width 12 height 12
radio input "true"
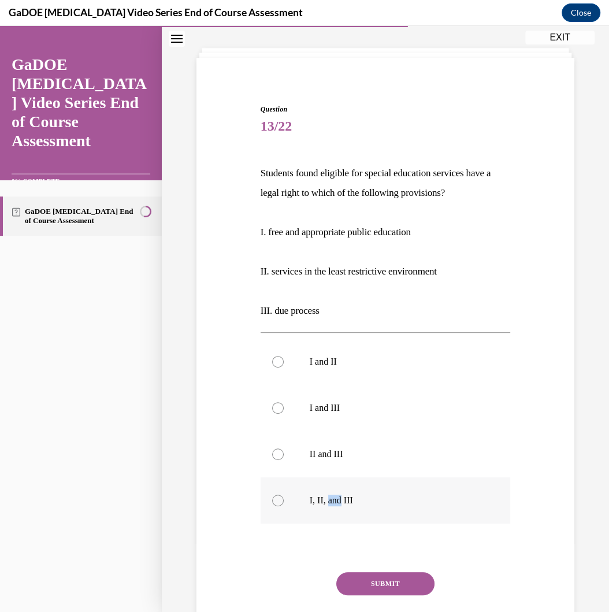
click at [330, 489] on p "I, II, and III" at bounding box center [396, 501] width 172 height 12
click at [284, 489] on input "I, II, and III" at bounding box center [278, 501] width 12 height 12
click at [405, 489] on button "SUBMIT" at bounding box center [385, 583] width 98 height 23
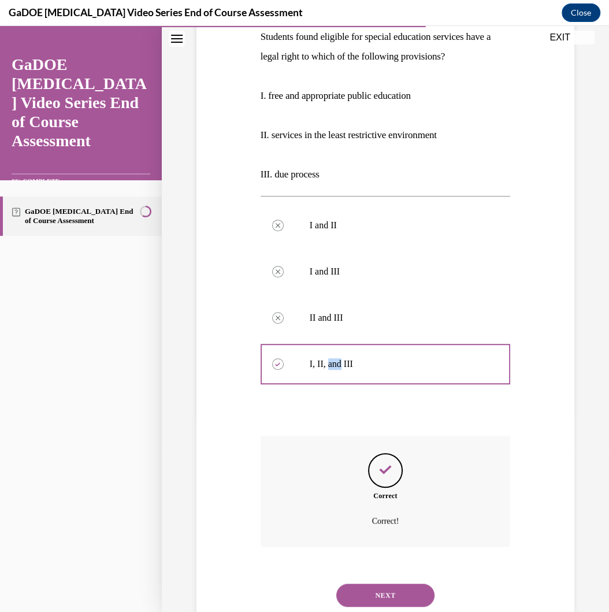
scroll to position [228, 0]
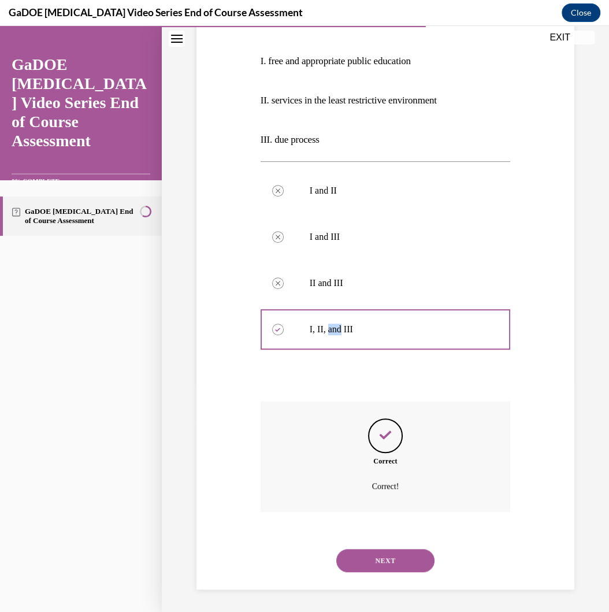
click at [370, 489] on button "NEXT" at bounding box center [385, 560] width 98 height 23
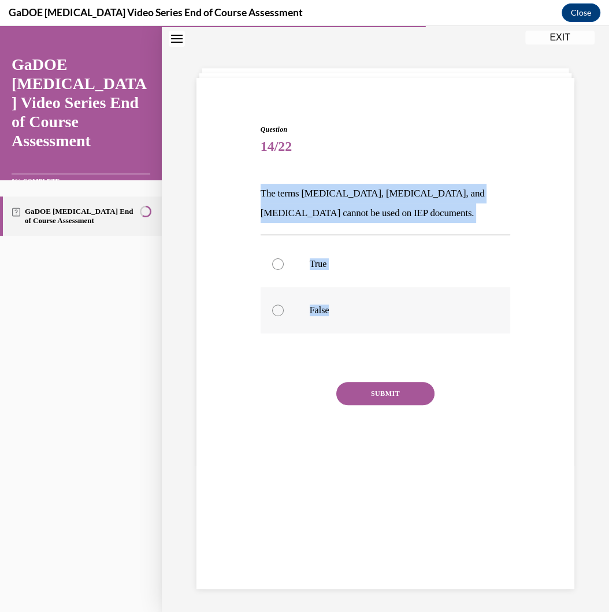
drag, startPoint x: 254, startPoint y: 186, endPoint x: 383, endPoint y: 308, distance: 177.5
click at [383, 308] on div "Question 14/22 The terms dyslexia, dyscalculia, and dysgraphia cannot be used o…" at bounding box center [386, 283] width 384 height 387
click at [391, 307] on p "False" at bounding box center [396, 311] width 172 height 12
click at [284, 307] on input "False" at bounding box center [278, 311] width 12 height 12
radio input "true"
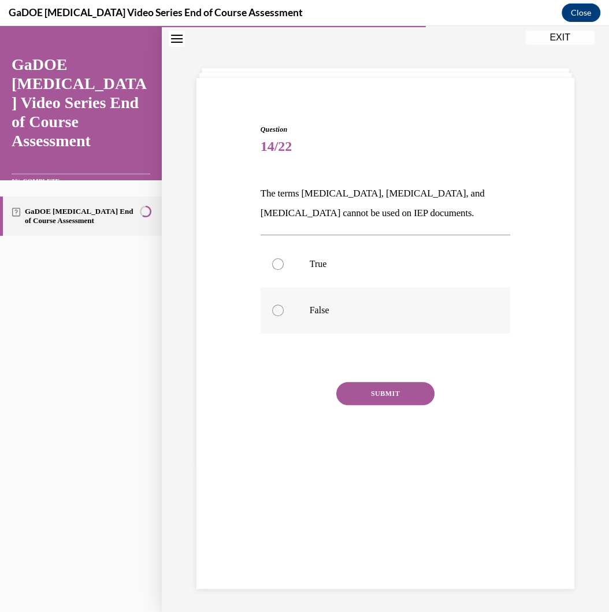
click at [391, 307] on p "False" at bounding box center [396, 311] width 172 height 12
click at [284, 307] on input "False" at bounding box center [278, 311] width 12 height 12
click at [388, 383] on button "SUBMIT" at bounding box center [385, 393] width 98 height 23
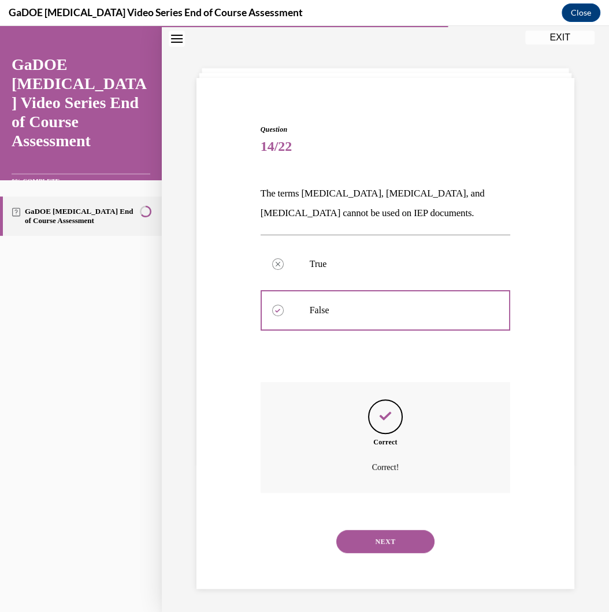
click at [360, 489] on button "NEXT" at bounding box center [385, 541] width 98 height 23
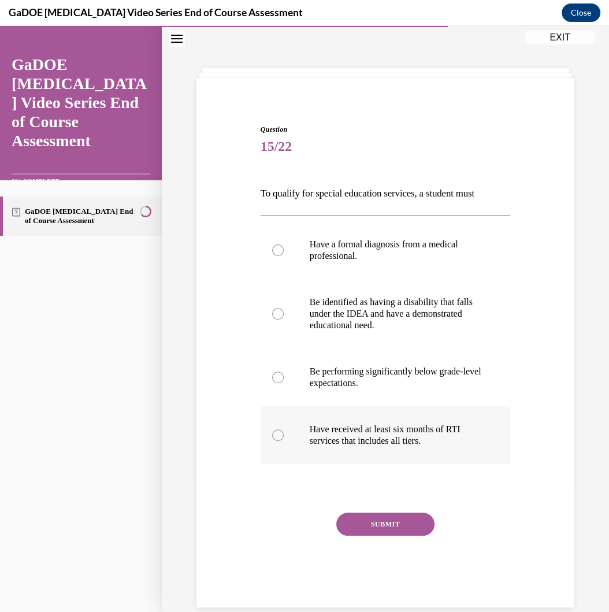
drag, startPoint x: 257, startPoint y: 194, endPoint x: 472, endPoint y: 446, distance: 331.4
click at [472, 446] on div "Question 15/22 To qualify for special education services, a student must Have a…" at bounding box center [386, 349] width 384 height 518
click at [364, 311] on p "Be identified as having a disability that falls under the IDEA and have a demon…" at bounding box center [396, 314] width 172 height 35
click at [284, 311] on input "Be identified as having a disability that falls under the IDEA and have a demon…" at bounding box center [278, 314] width 12 height 12
radio input "true"
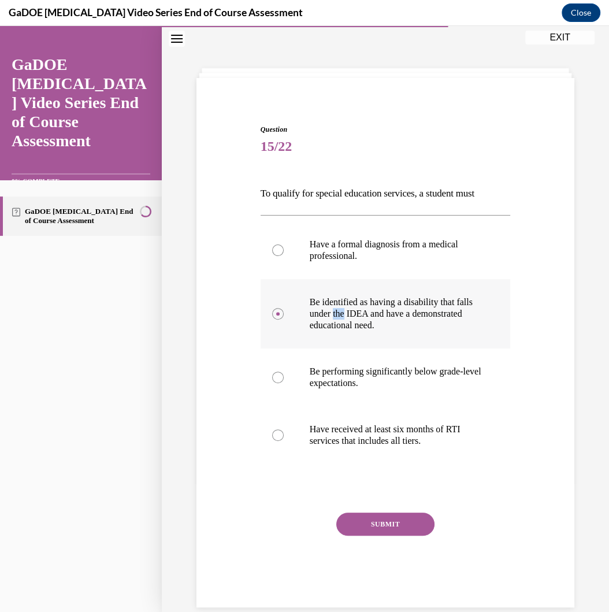
click at [364, 311] on p "Be identified as having a disability that falls under the IDEA and have a demon…" at bounding box center [396, 314] width 172 height 35
click at [284, 311] on input "Be identified as having a disability that falls under the IDEA and have a demon…" at bounding box center [278, 314] width 12 height 12
click at [381, 489] on button "SUBMIT" at bounding box center [385, 524] width 98 height 23
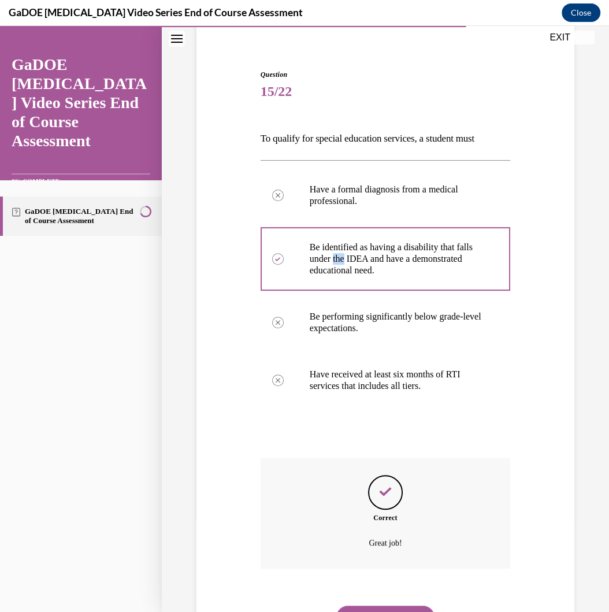
scroll to position [148, 0]
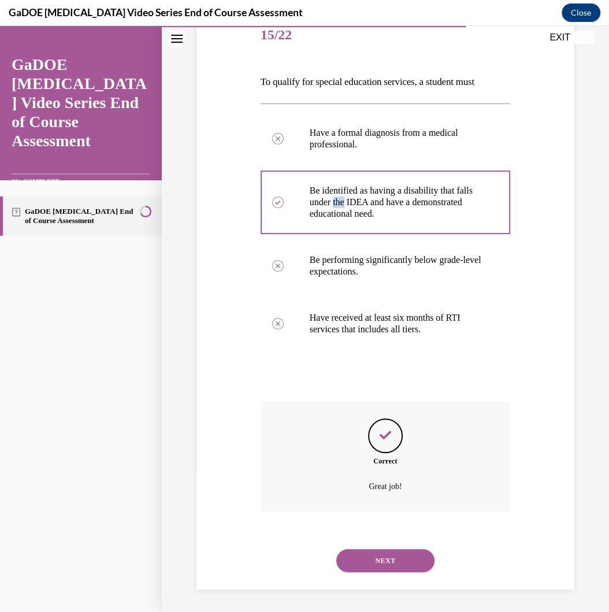
click at [387, 489] on button "NEXT" at bounding box center [385, 560] width 98 height 23
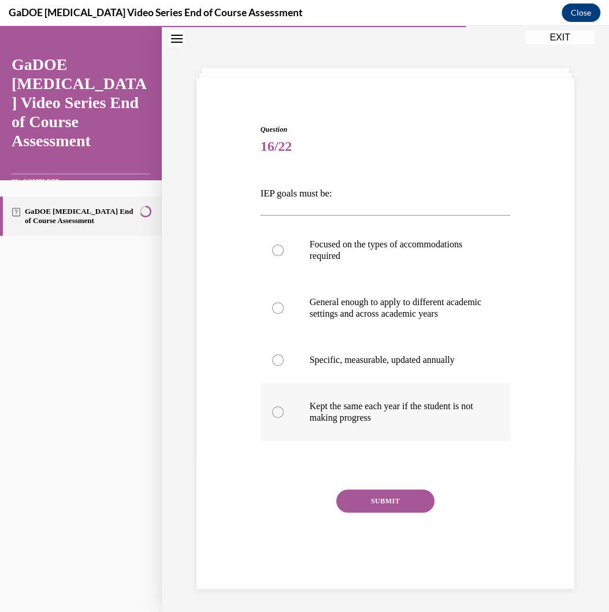
drag, startPoint x: 253, startPoint y: 182, endPoint x: 447, endPoint y: 427, distance: 312.9
click at [447, 427] on div "Question 16/22 IEP goals must be: Focused on the types of accommodations requir…" at bounding box center [386, 337] width 384 height 495
click at [379, 366] on p "Specific, measurable, updated annually" at bounding box center [396, 360] width 172 height 12
click at [284, 366] on input "Specific, measurable, updated annually" at bounding box center [278, 360] width 12 height 12
radio input "true"
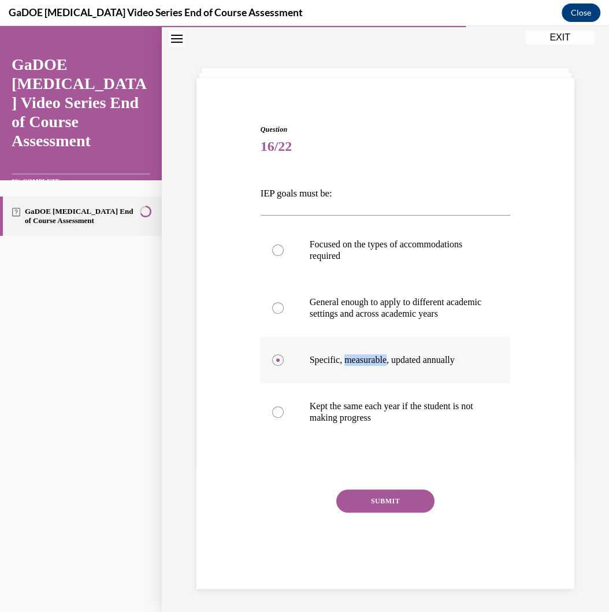
click at [379, 366] on p "Specific, measurable, updated annually" at bounding box center [396, 360] width 172 height 12
click at [284, 366] on input "Specific, measurable, updated annually" at bounding box center [278, 360] width 12 height 12
click at [396, 489] on div "Question 16/22 IEP goals must be: Focused on the types of accommodations requir…" at bounding box center [386, 354] width 250 height 460
click at [400, 489] on button "SUBMIT" at bounding box center [385, 501] width 98 height 23
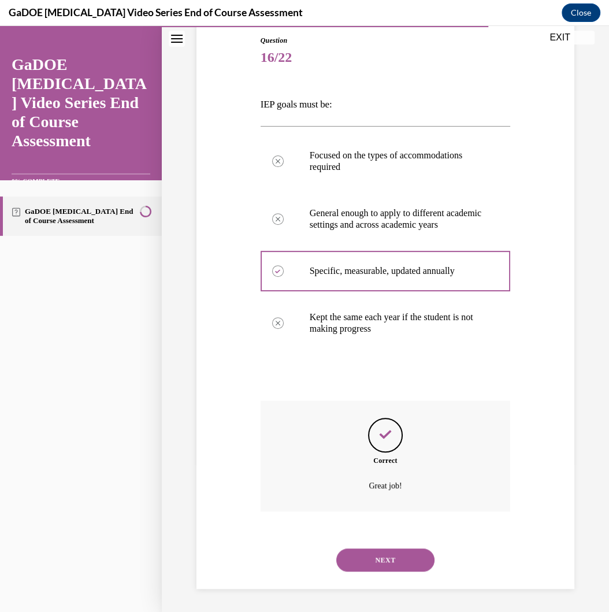
click at [382, 489] on button "NEXT" at bounding box center [385, 560] width 98 height 23
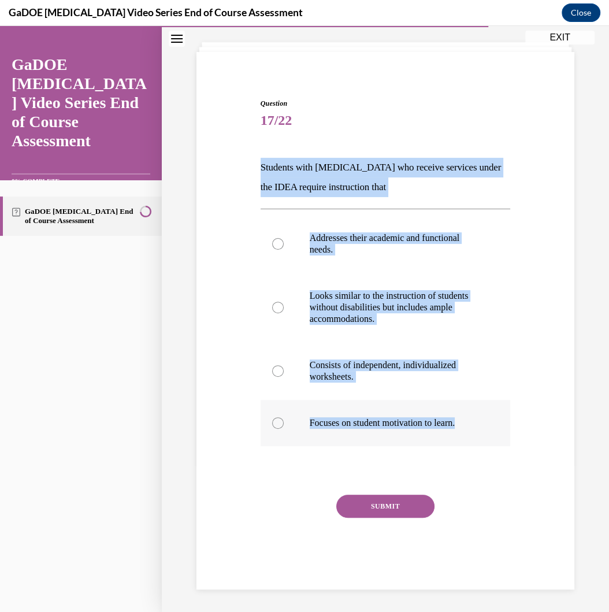
drag, startPoint x: 259, startPoint y: 157, endPoint x: 473, endPoint y: 428, distance: 345.4
click at [473, 428] on div "Question 17/22 Students with dyslexia who receive services under the IDEA requi…" at bounding box center [386, 335] width 256 height 509
click at [380, 243] on p "Addresses their academic and functional needs." at bounding box center [396, 243] width 172 height 23
click at [284, 243] on input "Addresses their academic and functional needs." at bounding box center [278, 244] width 12 height 12
radio input "true"
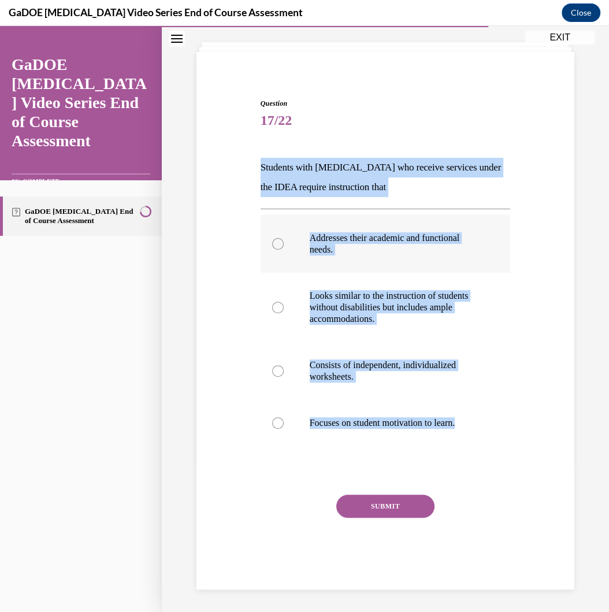
click at [380, 243] on p "Addresses their academic and functional needs." at bounding box center [396, 243] width 172 height 23
click at [284, 243] on input "Addresses their academic and functional needs." at bounding box center [278, 244] width 12 height 12
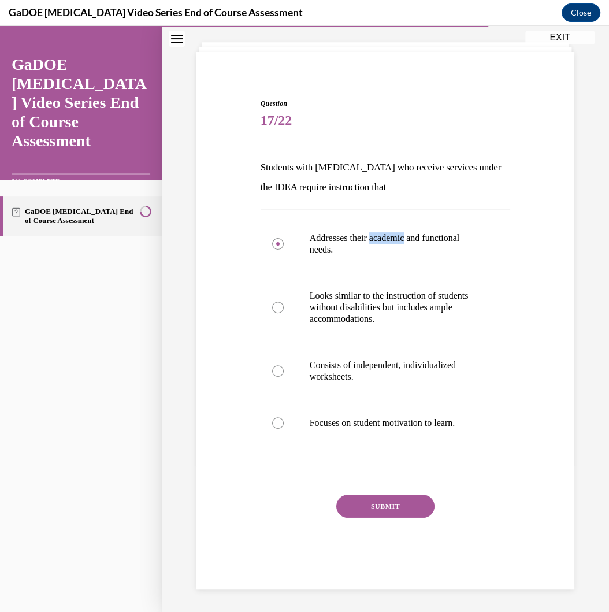
click at [395, 489] on button "SUBMIT" at bounding box center [385, 506] width 98 height 23
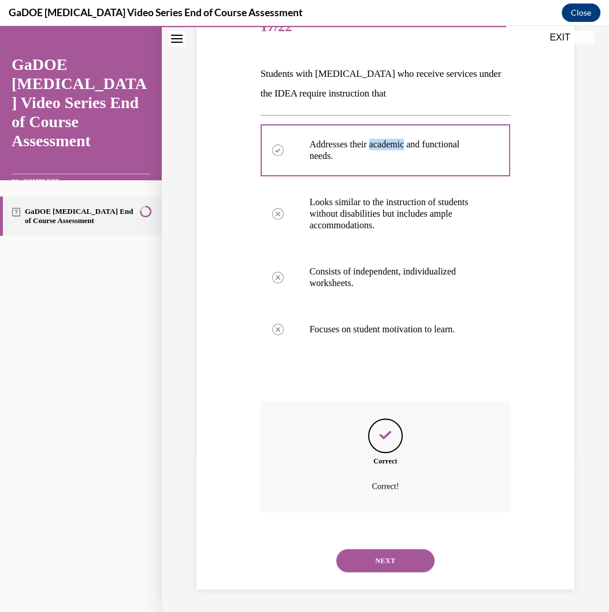
click at [395, 489] on button "NEXT" at bounding box center [385, 560] width 98 height 23
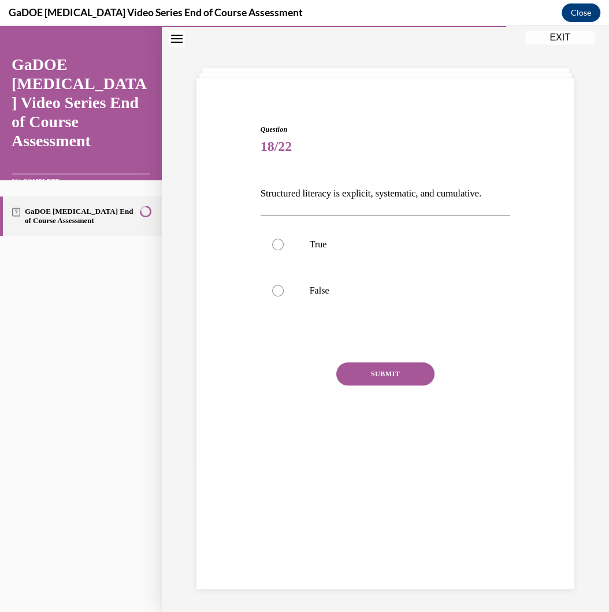
scroll to position [36, 0]
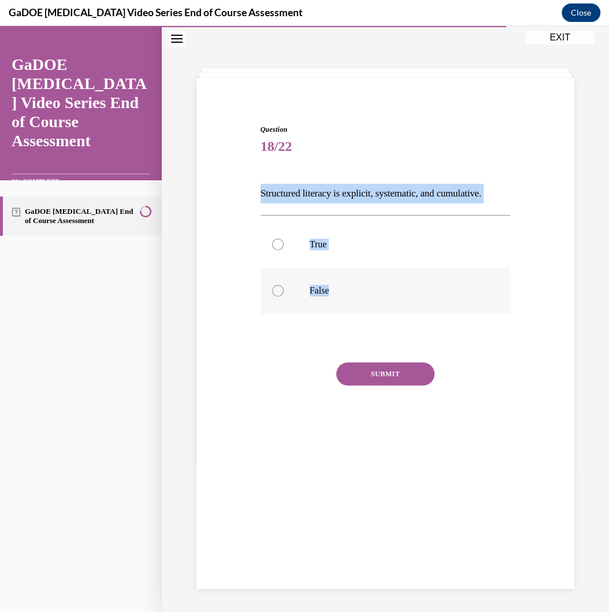
drag, startPoint x: 257, startPoint y: 191, endPoint x: 367, endPoint y: 303, distance: 156.6
click at [367, 303] on div "Question 18/22 Structured literacy is explicit, systematic, and cumulative. Tru…" at bounding box center [386, 282] width 256 height 350
click at [372, 260] on label "True" at bounding box center [386, 244] width 250 height 46
click at [284, 250] on input "True" at bounding box center [278, 245] width 12 height 12
radio input "true"
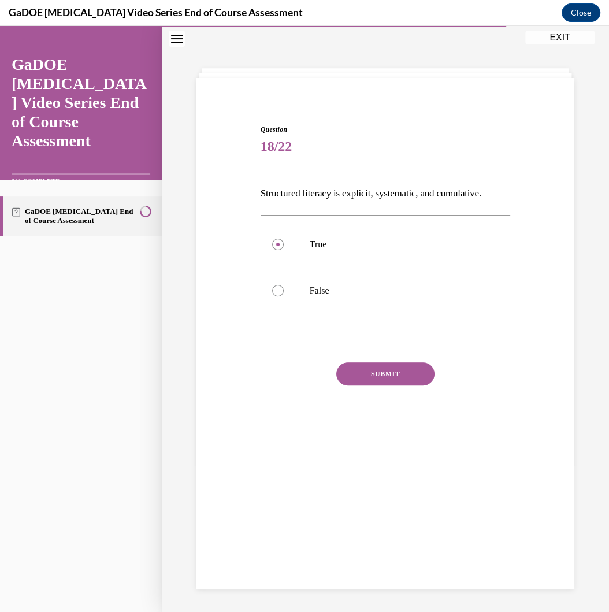
click at [389, 375] on button "SUBMIT" at bounding box center [385, 374] width 98 height 23
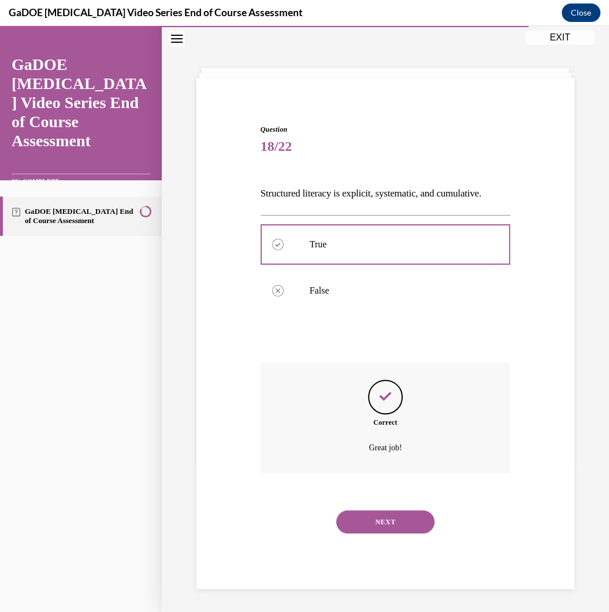
click at [396, 489] on button "NEXT" at bounding box center [385, 522] width 98 height 23
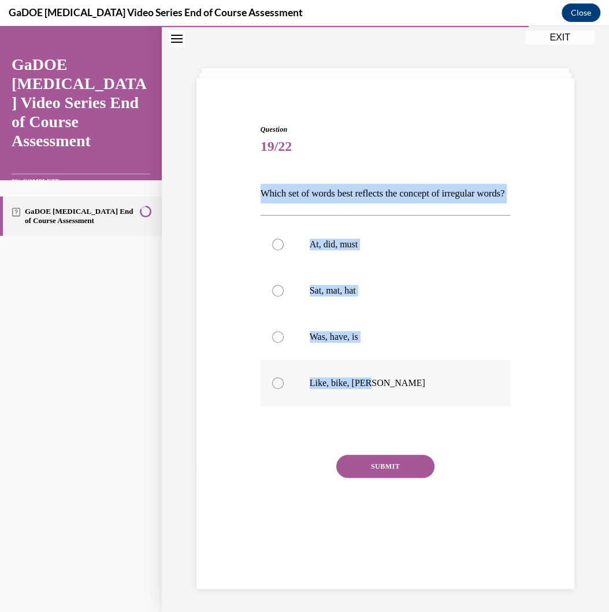
drag, startPoint x: 246, startPoint y: 197, endPoint x: 404, endPoint y: 413, distance: 267.7
click at [404, 413] on div "Question 19/22 Which set of words best reflects the concept of irregular words?…" at bounding box center [386, 320] width 384 height 460
click at [368, 343] on p "Was, have, is" at bounding box center [396, 337] width 172 height 12
click at [284, 343] on input "Was, have, is" at bounding box center [278, 337] width 12 height 12
radio input "true"
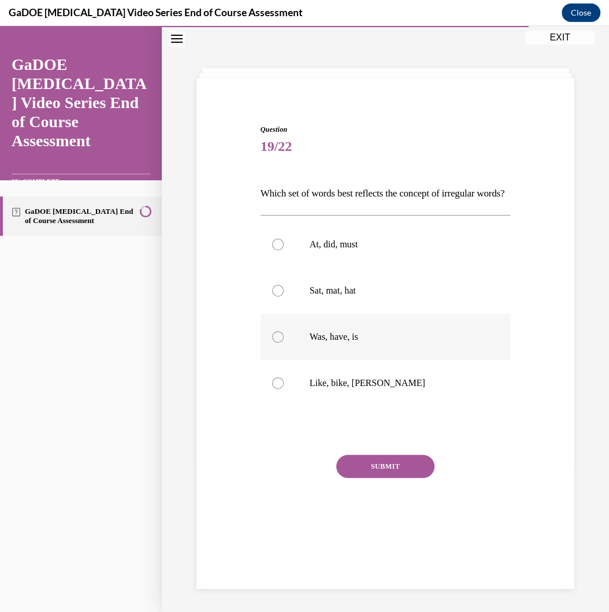
click at [368, 343] on p "Was, have, is" at bounding box center [396, 337] width 172 height 12
click at [284, 343] on input "Was, have, is" at bounding box center [278, 337] width 12 height 12
click at [401, 478] on button "SUBMIT" at bounding box center [385, 466] width 98 height 23
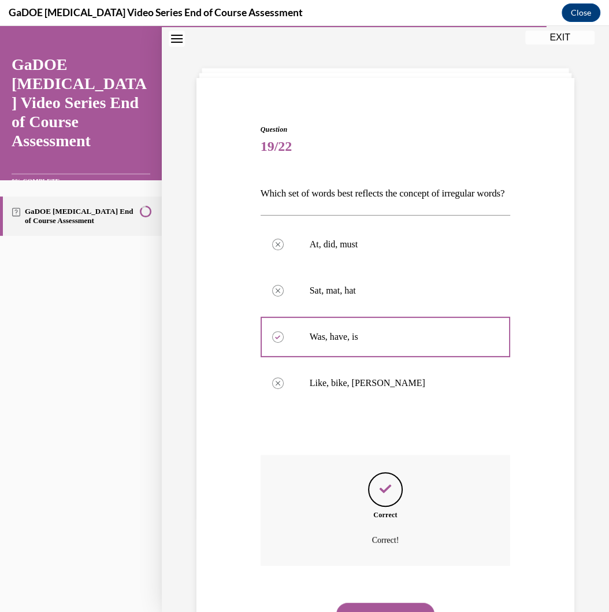
scroll to position [110, 0]
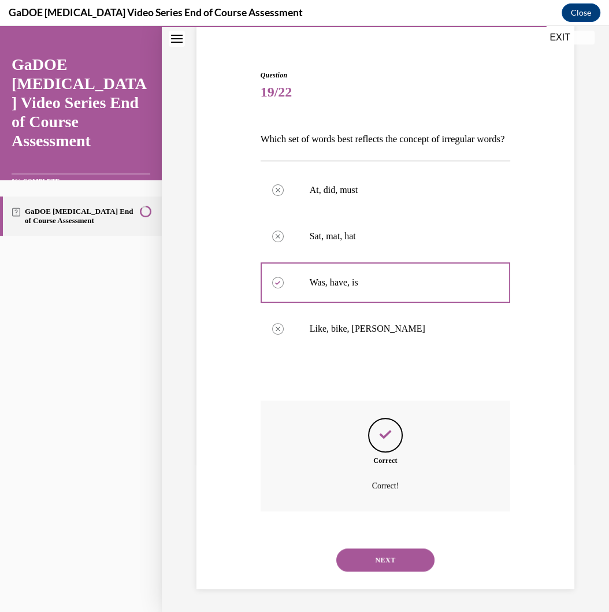
click at [404, 489] on button "NEXT" at bounding box center [385, 560] width 98 height 23
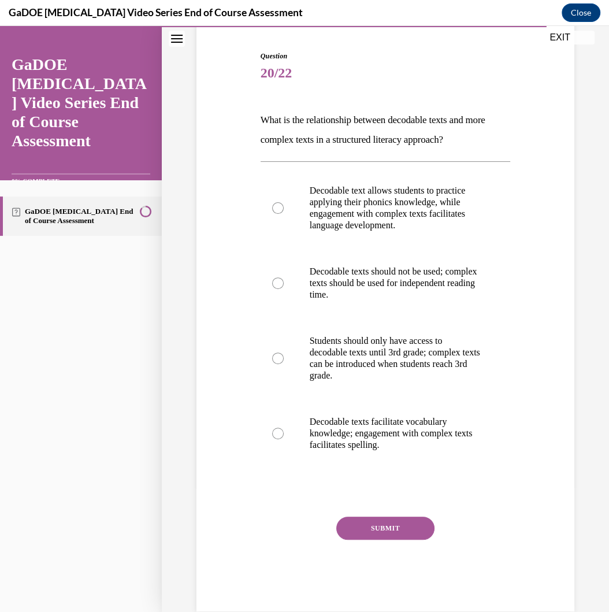
scroll to position [60, 0]
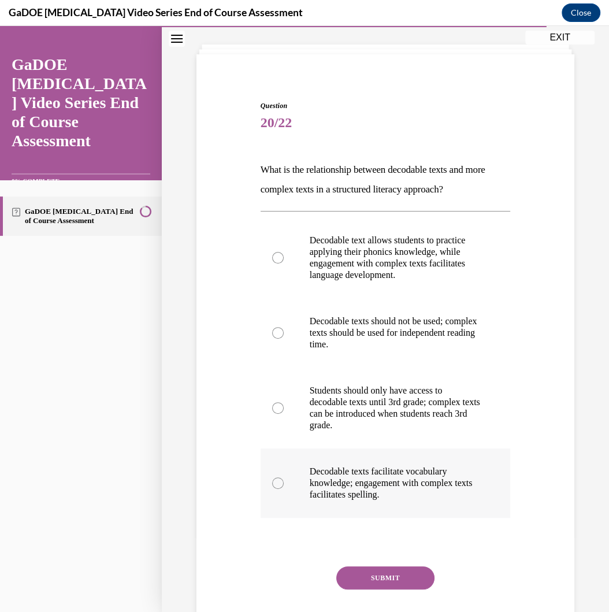
drag, startPoint x: 254, startPoint y: 165, endPoint x: 438, endPoint y: 517, distance: 397.0
click at [438, 489] on div "Question 20/22 What is the relationship between decodable texts and more comple…" at bounding box center [386, 364] width 384 height 596
click at [394, 281] on p "Decodable text allows students to practice applying their phonics knowledge, wh…" at bounding box center [396, 258] width 172 height 46
click at [284, 264] on input "Decodable text allows students to practice applying their phonics knowledge, wh…" at bounding box center [278, 258] width 12 height 12
radio input "true"
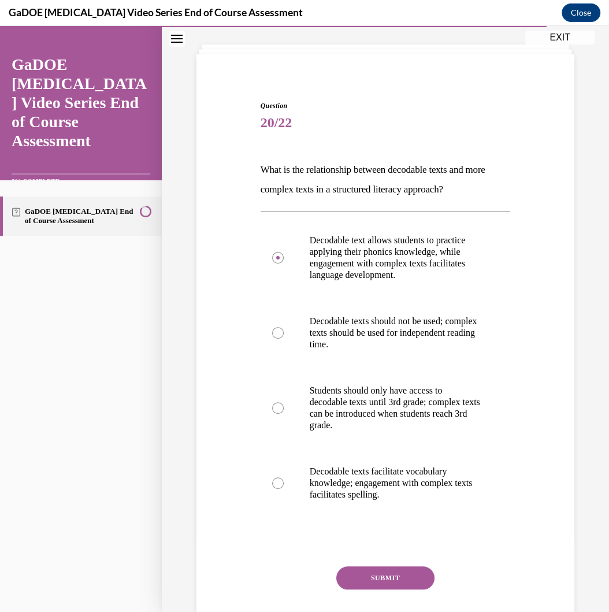
click at [388, 489] on button "SUBMIT" at bounding box center [385, 578] width 98 height 23
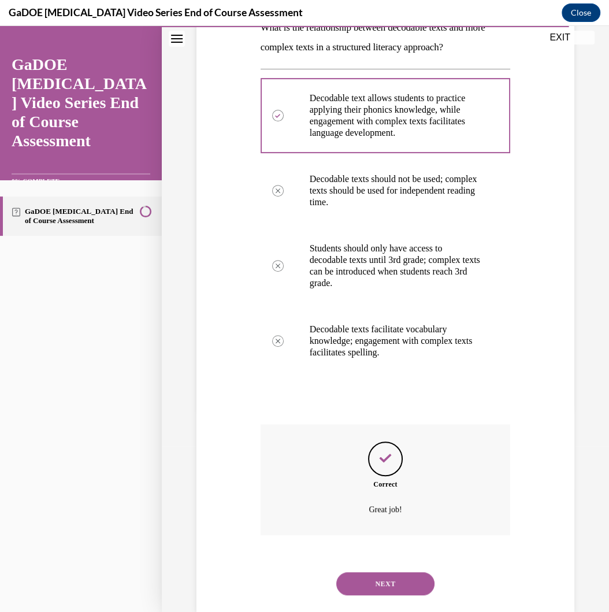
scroll to position [237, 0]
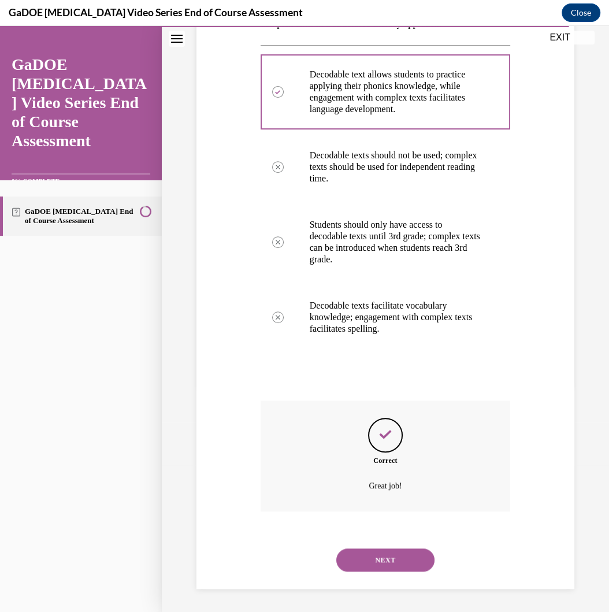
click at [382, 489] on button "NEXT" at bounding box center [385, 560] width 98 height 23
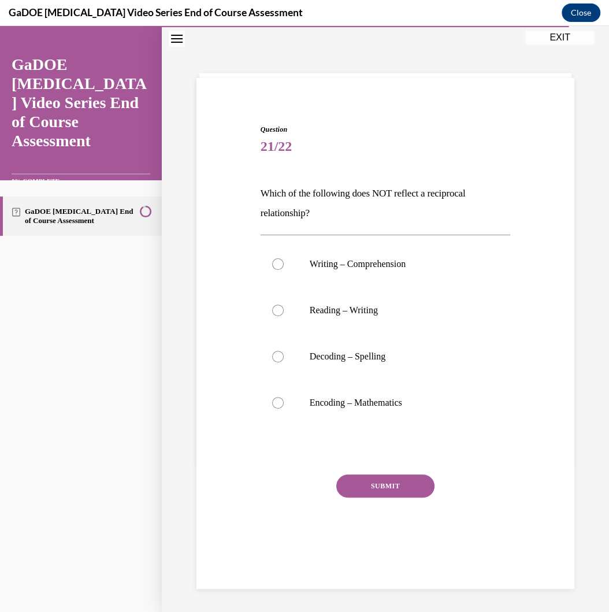
scroll to position [36, 0]
drag, startPoint x: 253, startPoint y: 189, endPoint x: 430, endPoint y: 413, distance: 285.2
click at [430, 413] on div "Question 21/22 Which of the following does NOT reflect a reciprocal relationshi…" at bounding box center [386, 330] width 384 height 480
click at [385, 394] on label "Encoding – Mathematics" at bounding box center [386, 403] width 250 height 46
click at [284, 397] on input "Encoding – Mathematics" at bounding box center [278, 403] width 12 height 12
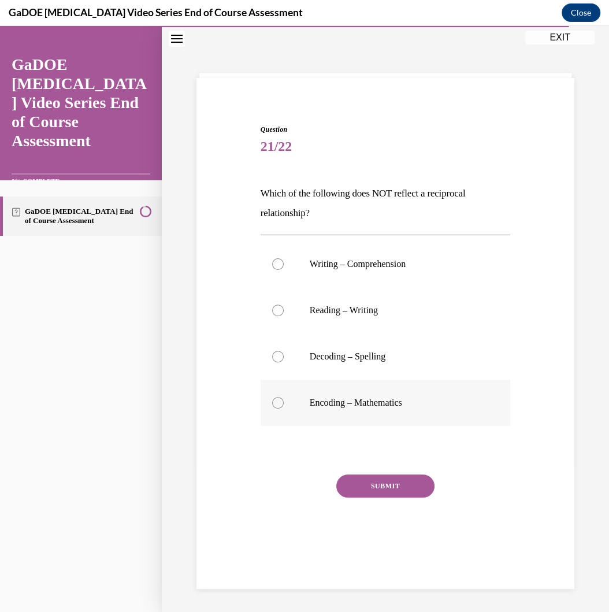
radio input "true"
click at [385, 394] on label "Encoding – Mathematics" at bounding box center [386, 403] width 250 height 46
click at [284, 397] on input "Encoding – Mathematics" at bounding box center [278, 403] width 12 height 12
click at [406, 486] on button "SUBMIT" at bounding box center [385, 486] width 98 height 23
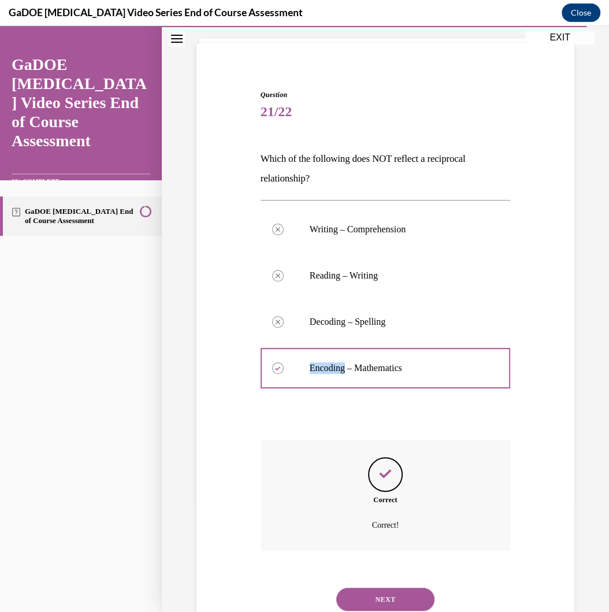
scroll to position [110, 0]
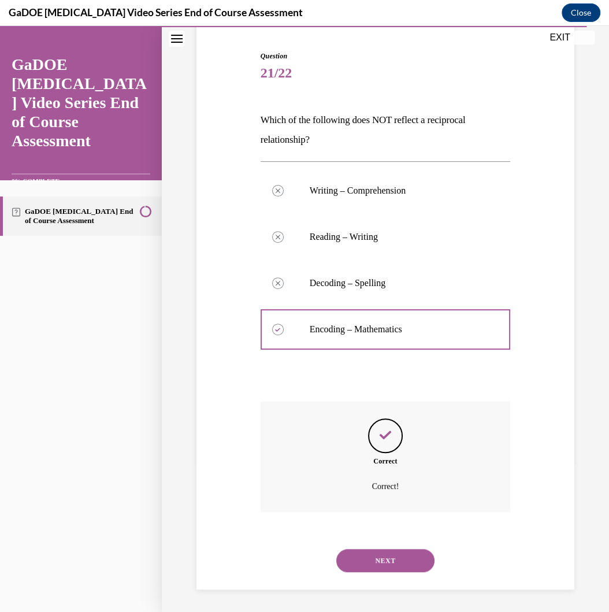
click at [391, 489] on div "NEXT" at bounding box center [386, 561] width 250 height 46
click at [391, 489] on button "NEXT" at bounding box center [385, 560] width 98 height 23
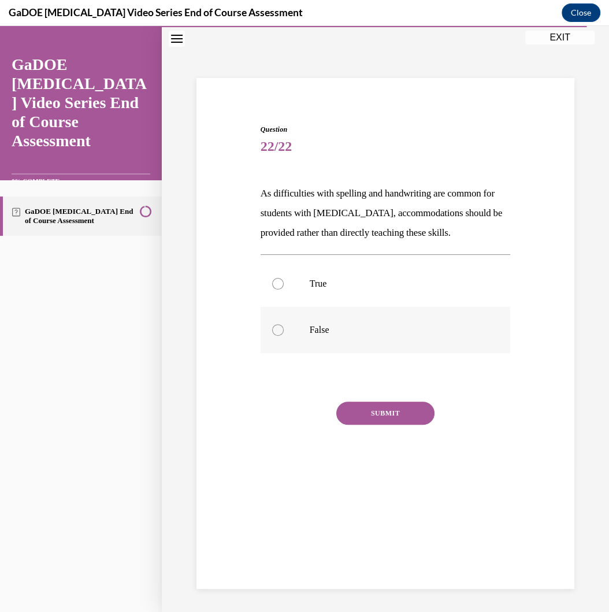
drag, startPoint x: 264, startPoint y: 189, endPoint x: 334, endPoint y: 314, distance: 143.4
click at [335, 315] on div "Question 22/22 As difficulties with spelling and handwriting are common for stu…" at bounding box center [386, 310] width 250 height 372
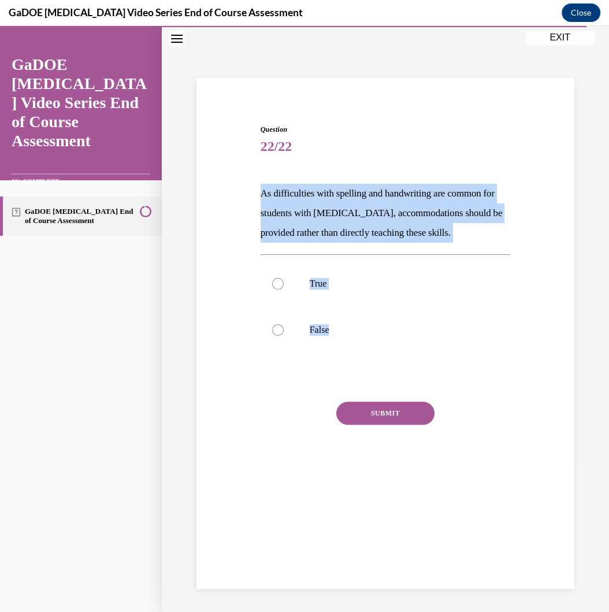
drag, startPoint x: 343, startPoint y: 335, endPoint x: 249, endPoint y: 193, distance: 170.9
click at [249, 193] on div "Question 22/22 As difficulties with spelling and handwriting are common for stu…" at bounding box center [386, 293] width 384 height 407
click at [341, 331] on p "False" at bounding box center [396, 330] width 172 height 12
click at [284, 331] on input "False" at bounding box center [278, 330] width 12 height 12
radio input "true"
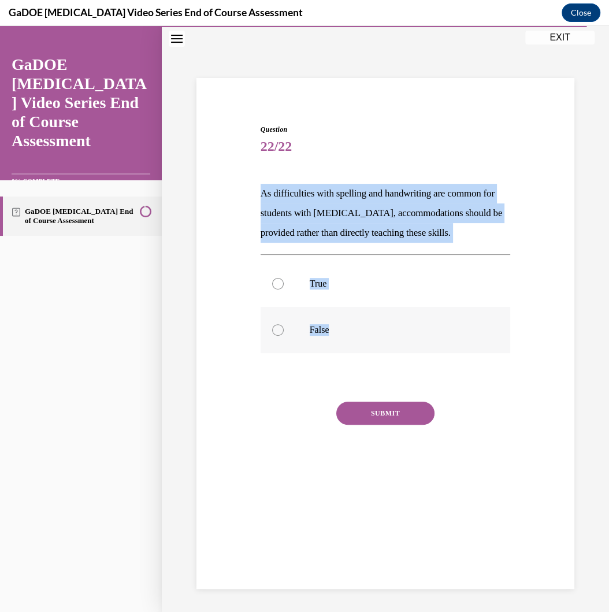
click at [341, 331] on p "False" at bounding box center [396, 330] width 172 height 12
click at [284, 331] on input "False" at bounding box center [278, 330] width 12 height 12
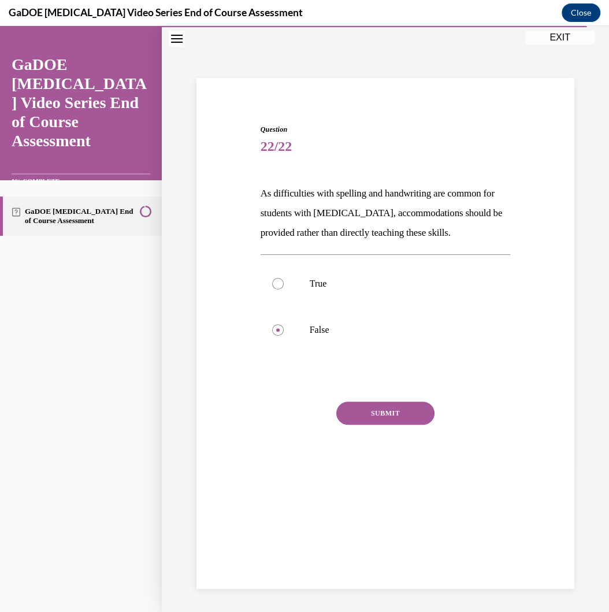
click at [391, 416] on button "SUBMIT" at bounding box center [385, 413] width 98 height 23
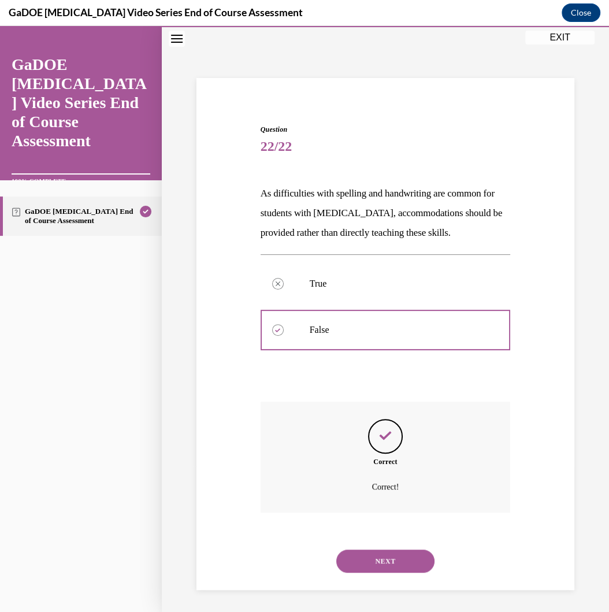
scroll to position [37, 0]
click at [377, 489] on div "NEXT" at bounding box center [386, 561] width 250 height 46
click at [377, 489] on button "NEXT" at bounding box center [385, 560] width 98 height 23
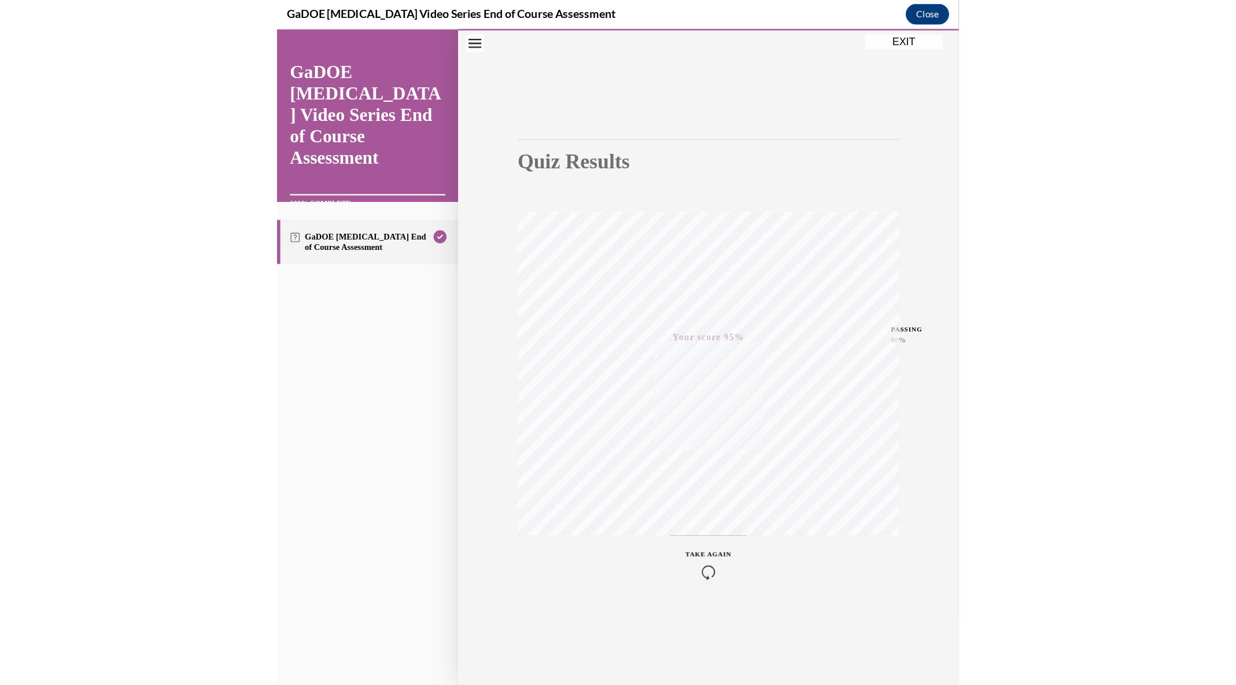
scroll to position [442, 0]
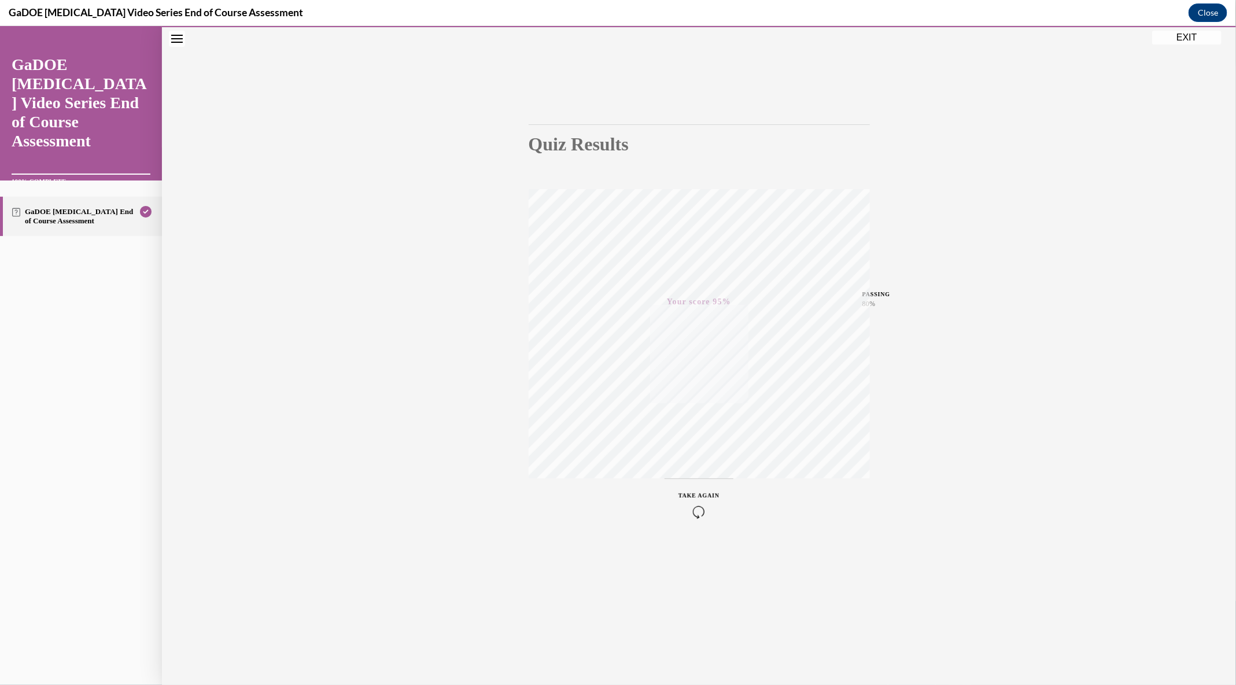
click at [487, 38] on button "EXIT" at bounding box center [1186, 37] width 69 height 14
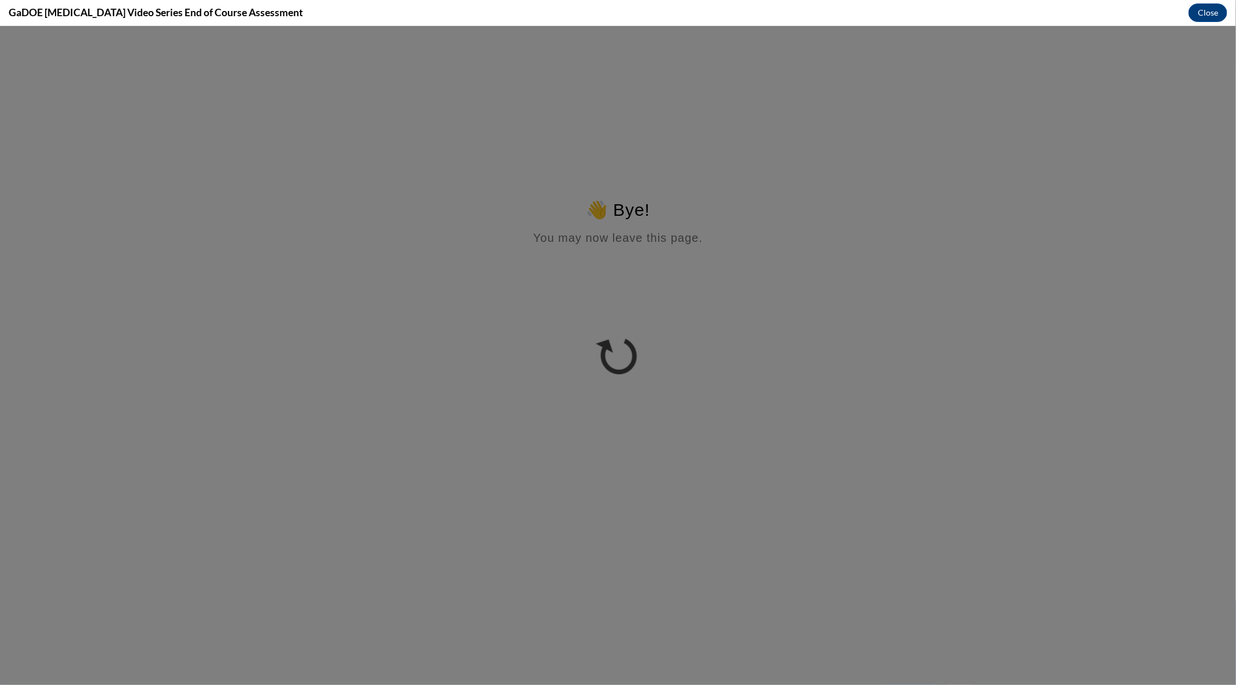
scroll to position [0, 0]
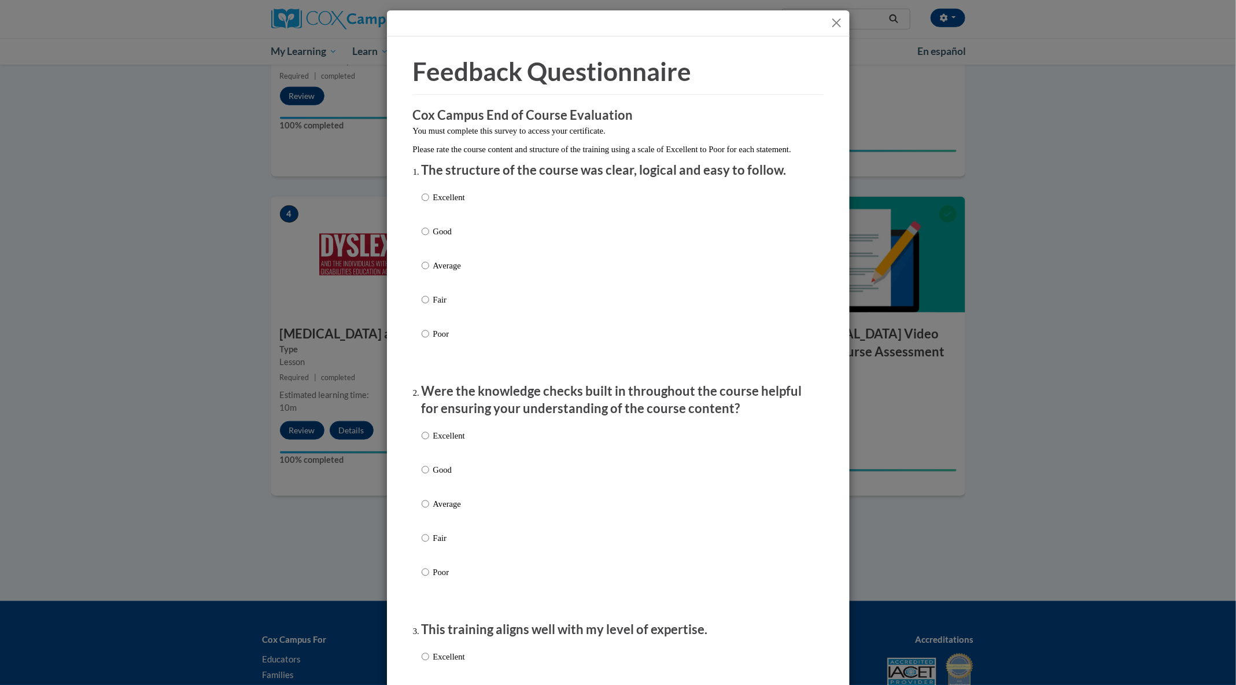
click at [456, 204] on p "Excellent" at bounding box center [449, 197] width 32 height 13
click at [429, 204] on input "Excellent" at bounding box center [425, 197] width 8 height 13
radio input "true"
click at [453, 456] on label "Excellent" at bounding box center [442, 444] width 43 height 31
click at [429, 442] on input "Excellent" at bounding box center [425, 435] width 8 height 13
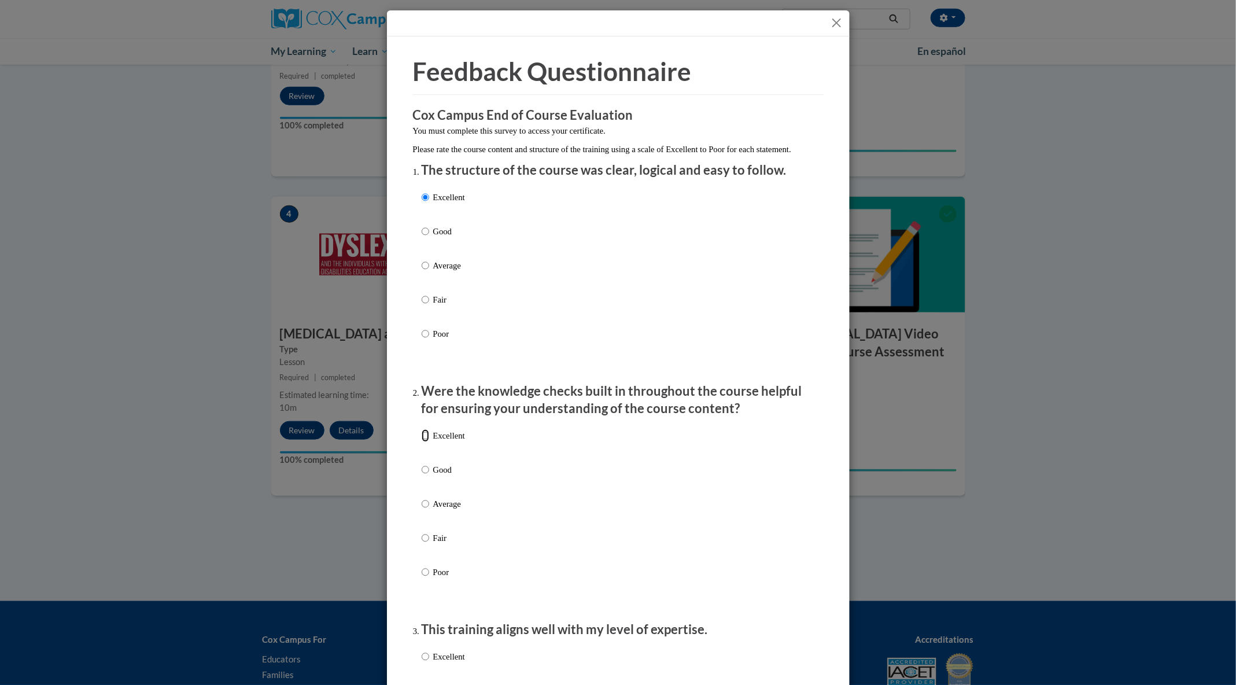
radio input "true"
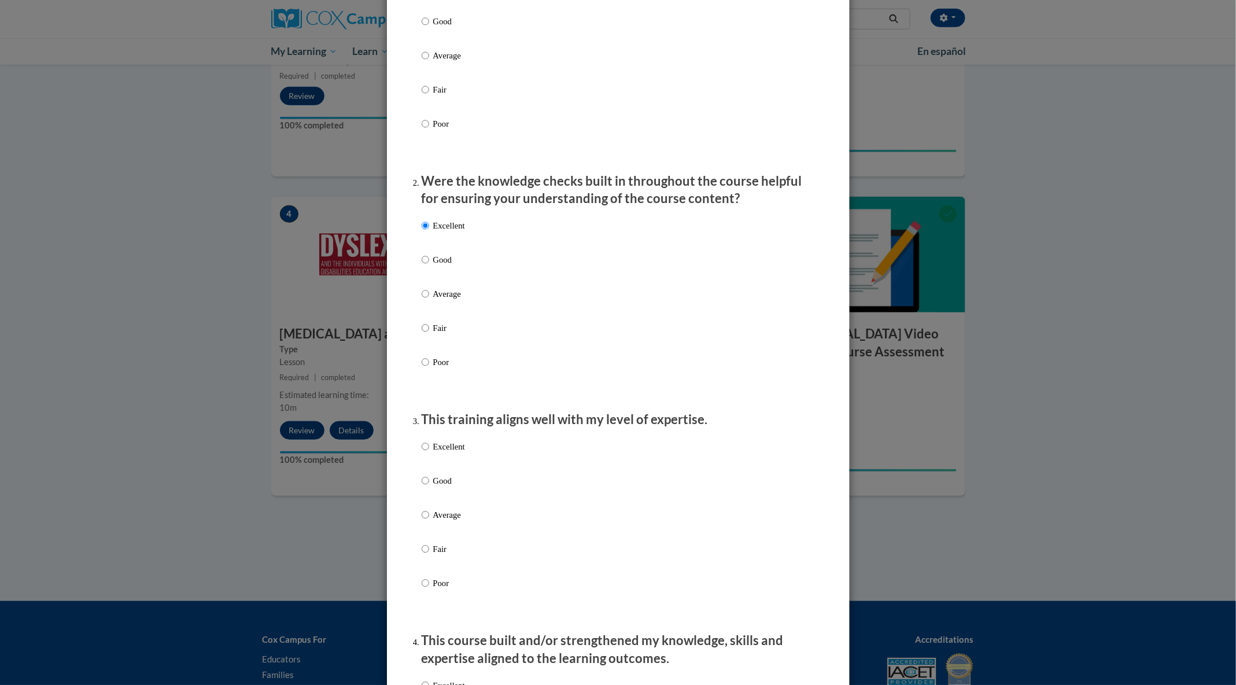
click at [449, 453] on p "Excellent" at bounding box center [449, 446] width 32 height 13
click at [429, 453] on input "Excellent" at bounding box center [425, 446] width 8 height 13
radio input "true"
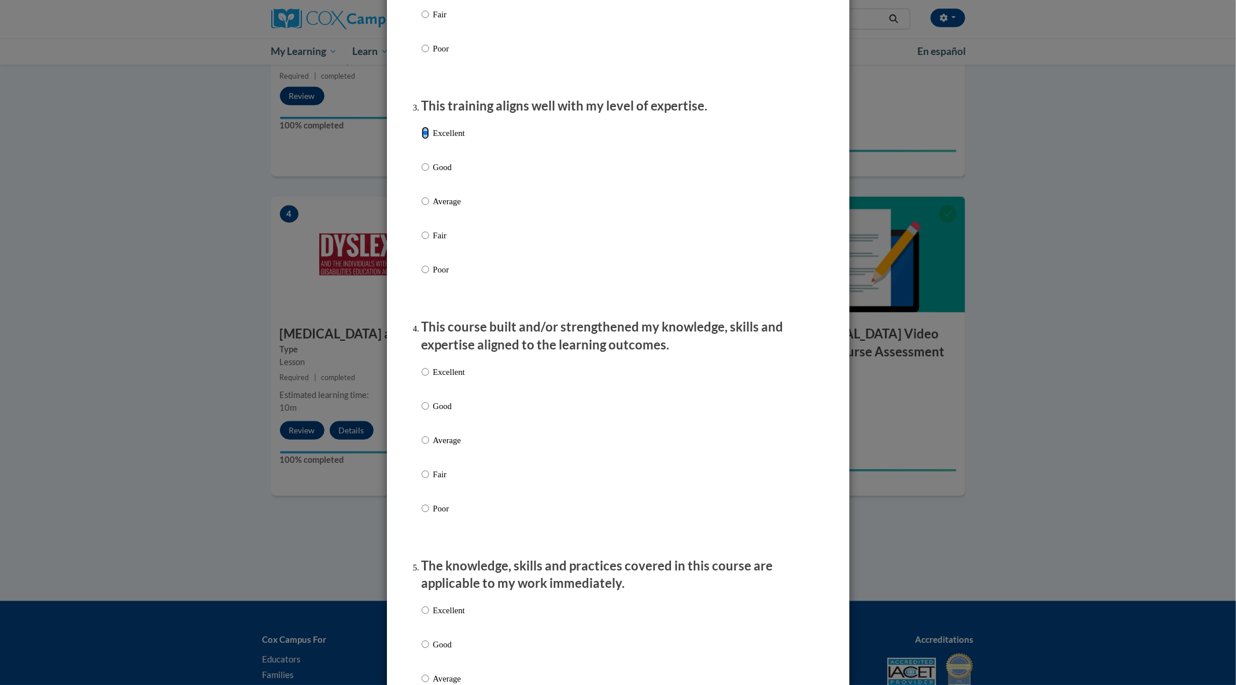
scroll to position [545, 0]
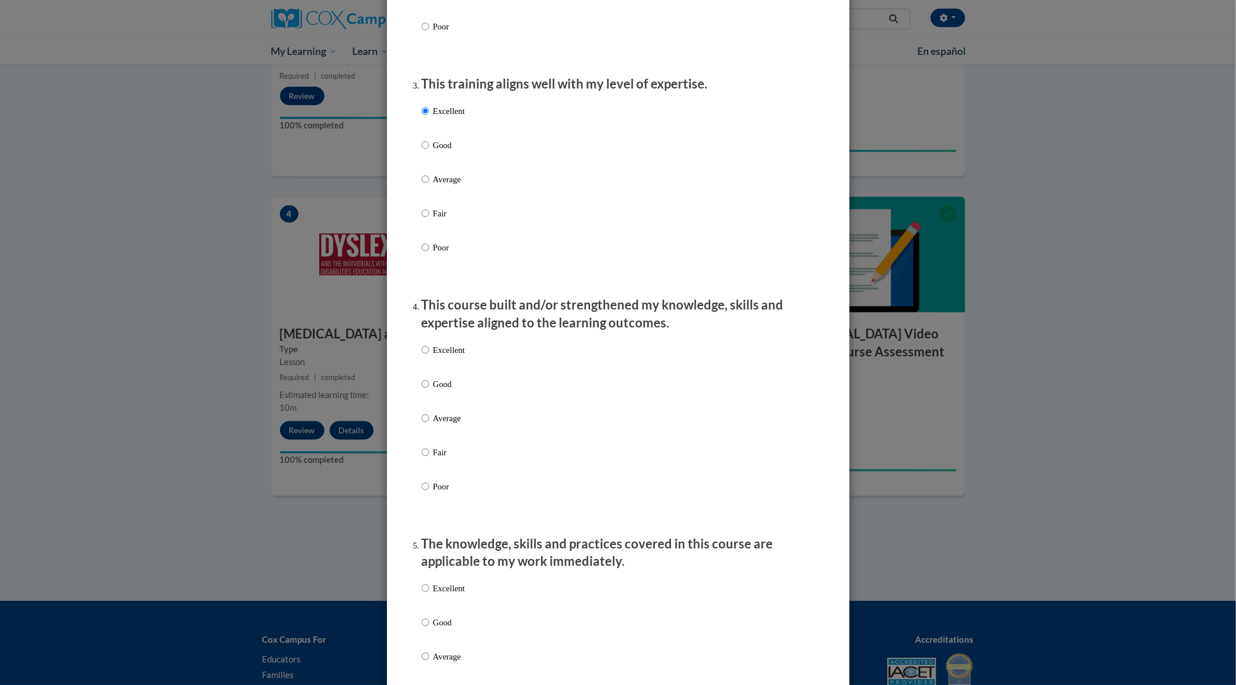
click at [453, 356] on p "Excellent" at bounding box center [449, 349] width 32 height 13
click at [429, 356] on input "Excellent" at bounding box center [425, 349] width 8 height 13
radio input "true"
click at [459, 489] on p "Excellent" at bounding box center [449, 588] width 32 height 13
click at [429, 489] on input "Excellent" at bounding box center [425, 588] width 8 height 13
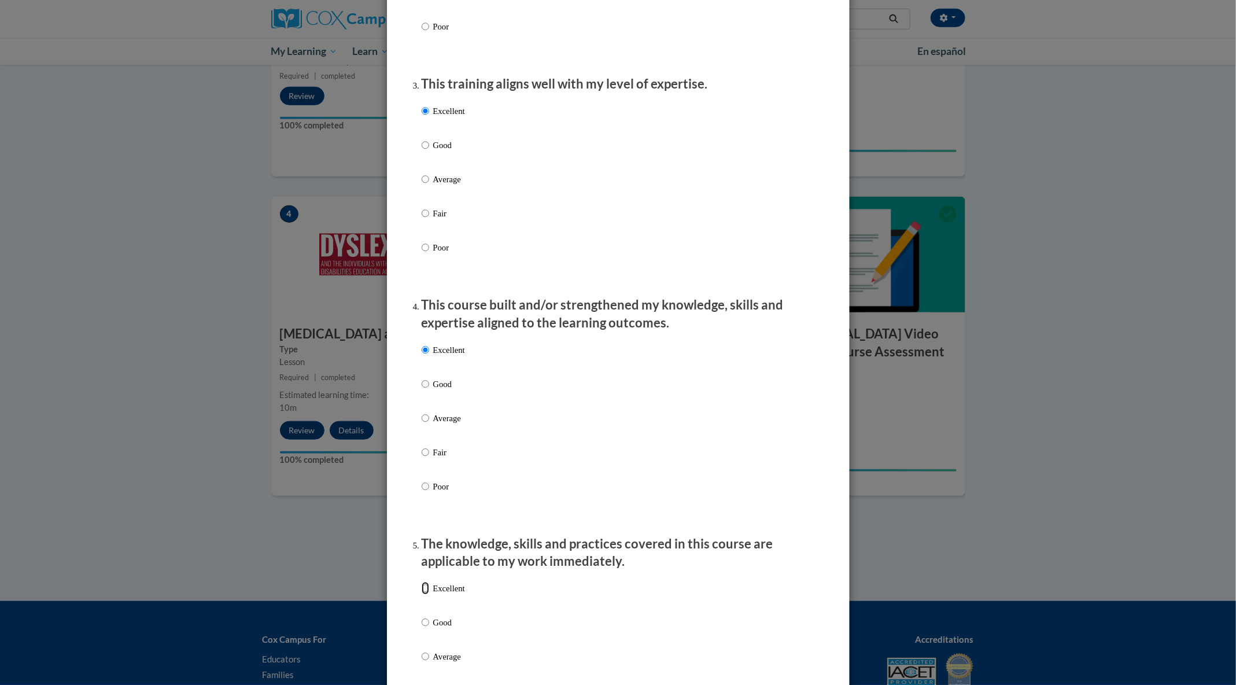
radio input "true"
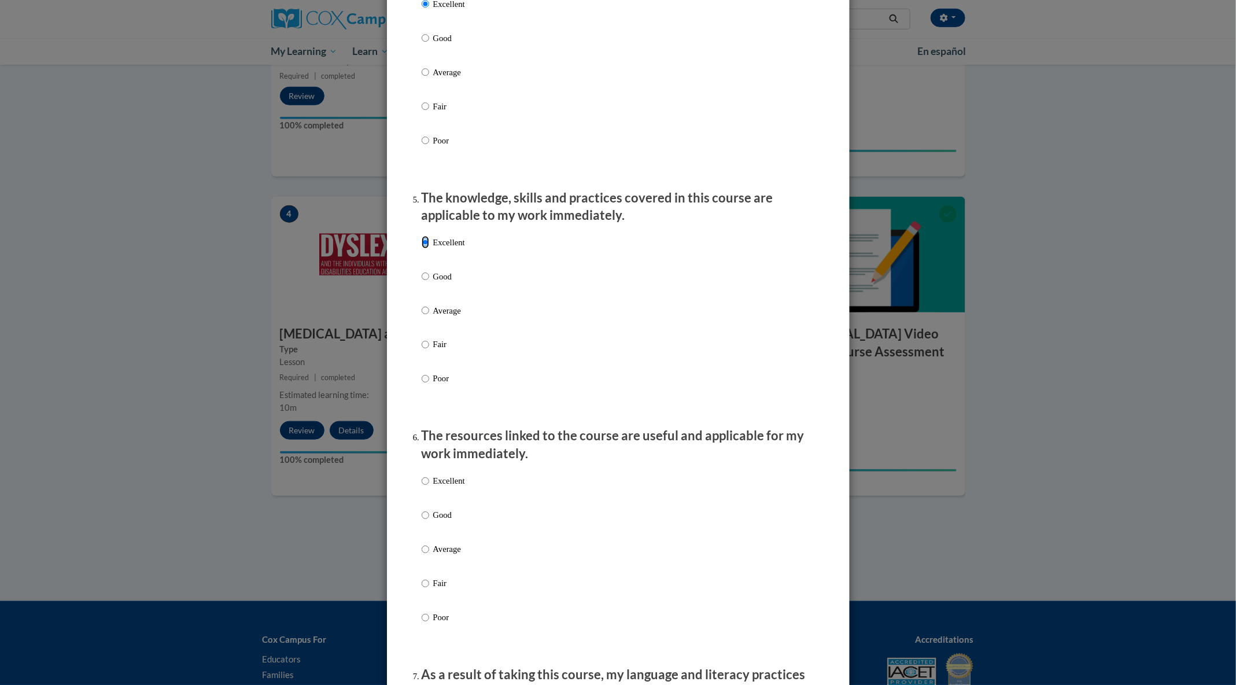
scroll to position [894, 0]
click at [452, 485] on p "Excellent" at bounding box center [449, 478] width 32 height 13
click at [429, 485] on input "Excellent" at bounding box center [425, 478] width 8 height 13
radio input "true"
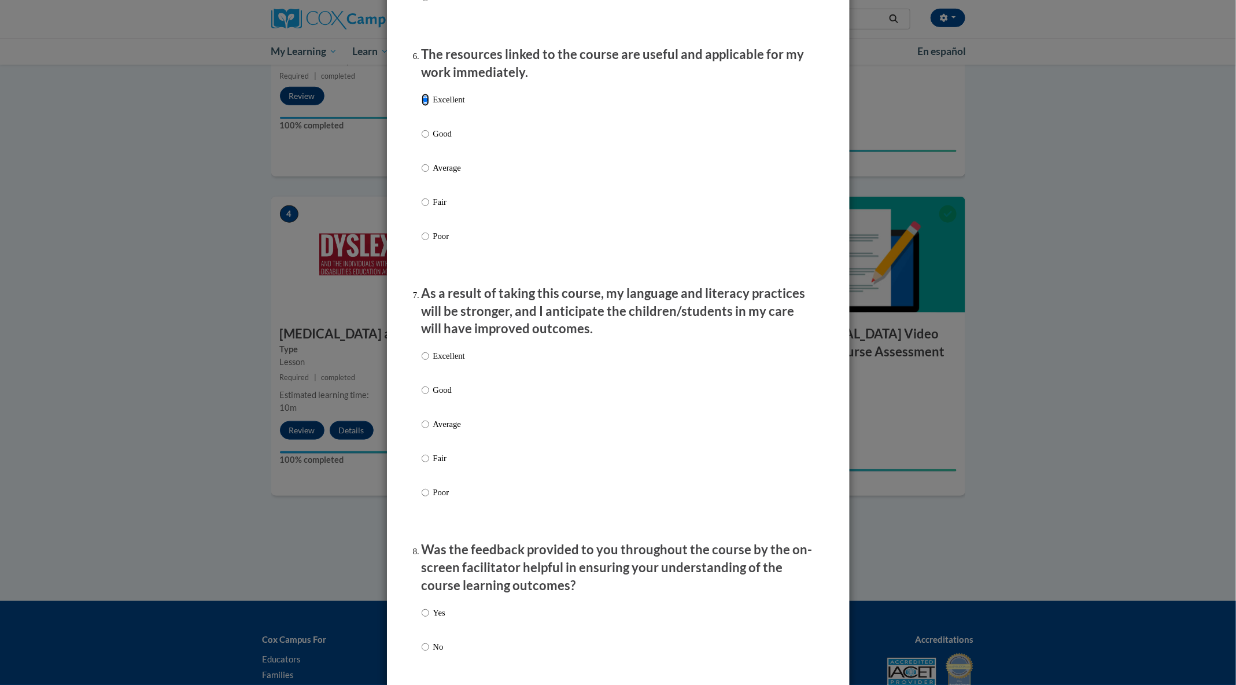
scroll to position [1285, 0]
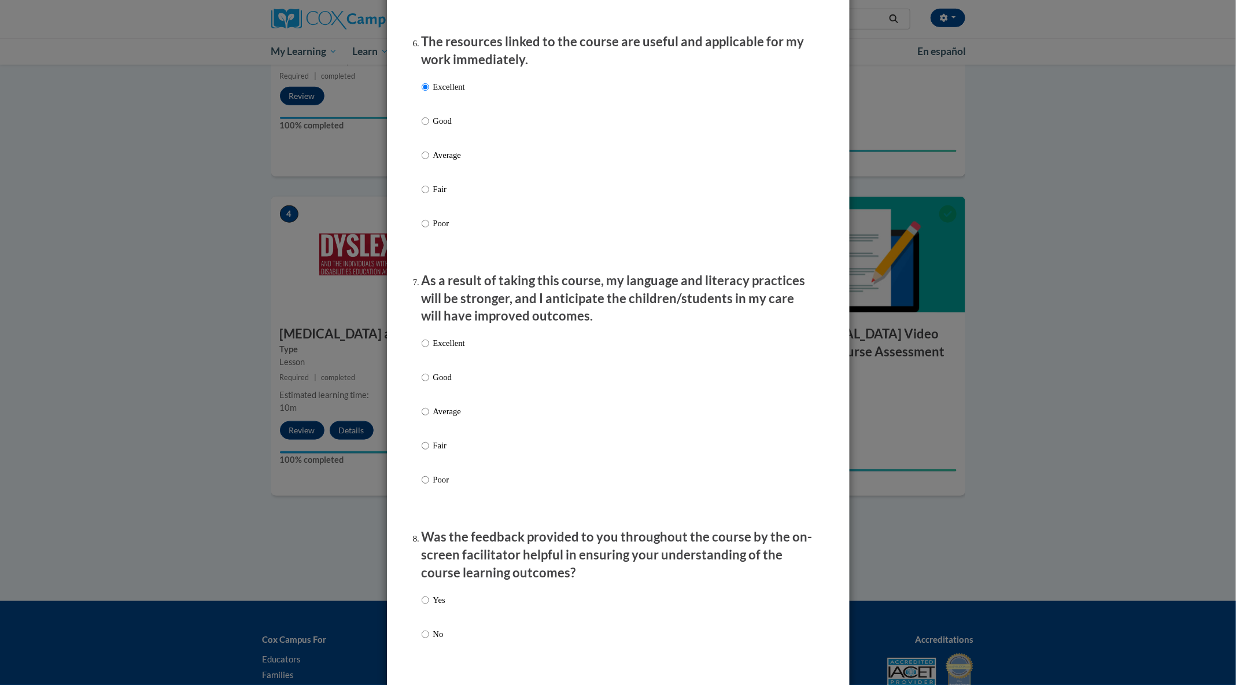
click at [453, 349] on p "Excellent" at bounding box center [449, 342] width 32 height 13
click at [429, 349] on input "Excellent" at bounding box center [425, 342] width 8 height 13
radio input "true"
click at [445, 489] on p "Yes" at bounding box center [439, 599] width 12 height 13
click at [429, 489] on input "Yes" at bounding box center [425, 599] width 8 height 13
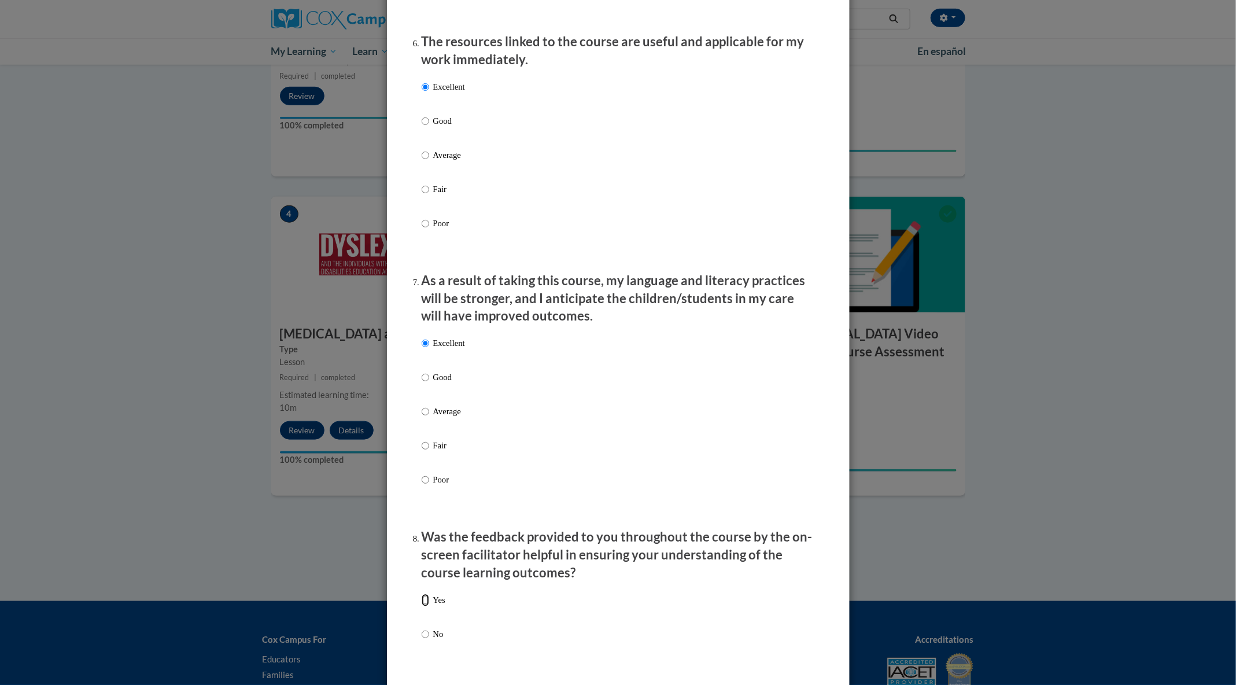
radio input "true"
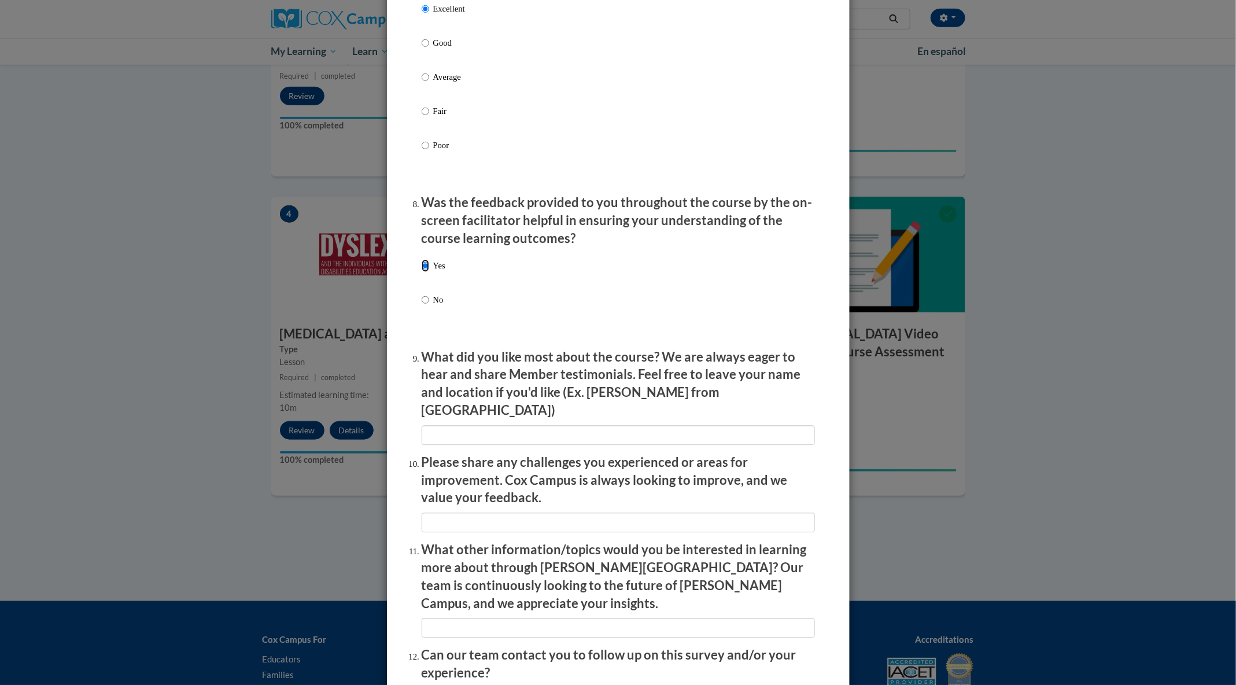
scroll to position [1722, 0]
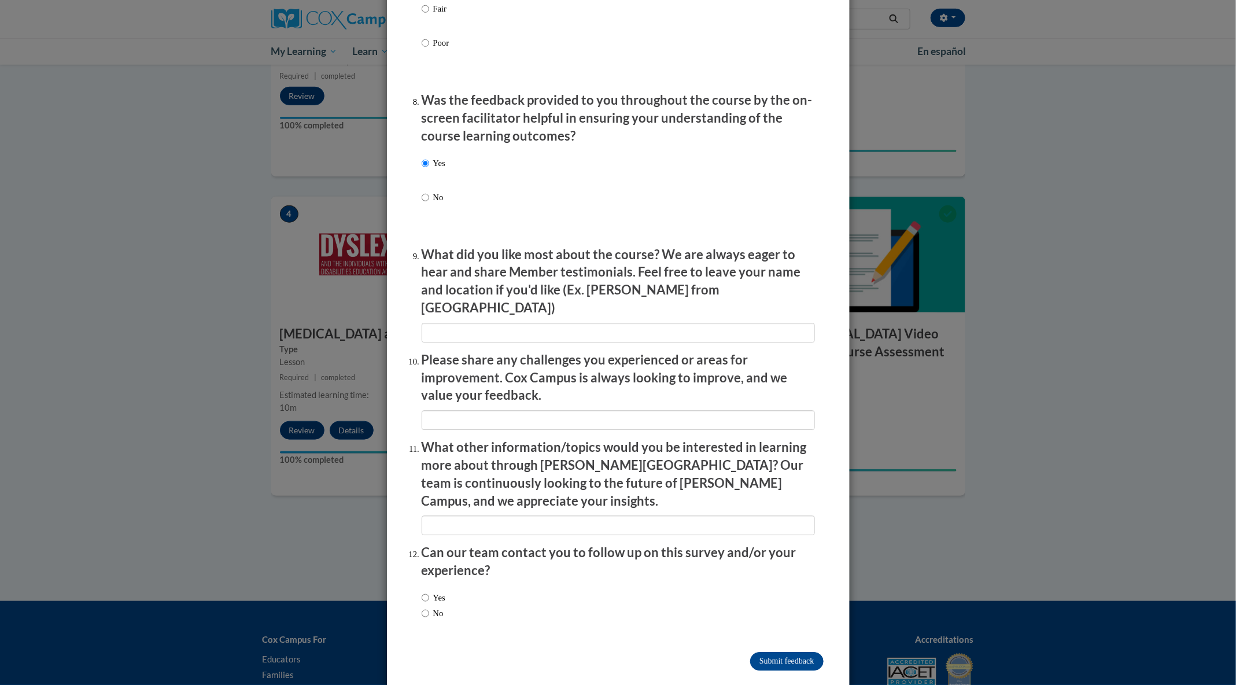
click at [465, 489] on div "Yes No" at bounding box center [617, 606] width 393 height 43
click at [440, 489] on label "Yes" at bounding box center [433, 597] width 24 height 13
click at [429, 489] on input "Yes" at bounding box center [425, 597] width 8 height 13
radio input "true"
click at [487, 489] on input "Submit feedback" at bounding box center [786, 661] width 73 height 19
